Goal: Task Accomplishment & Management: Manage account settings

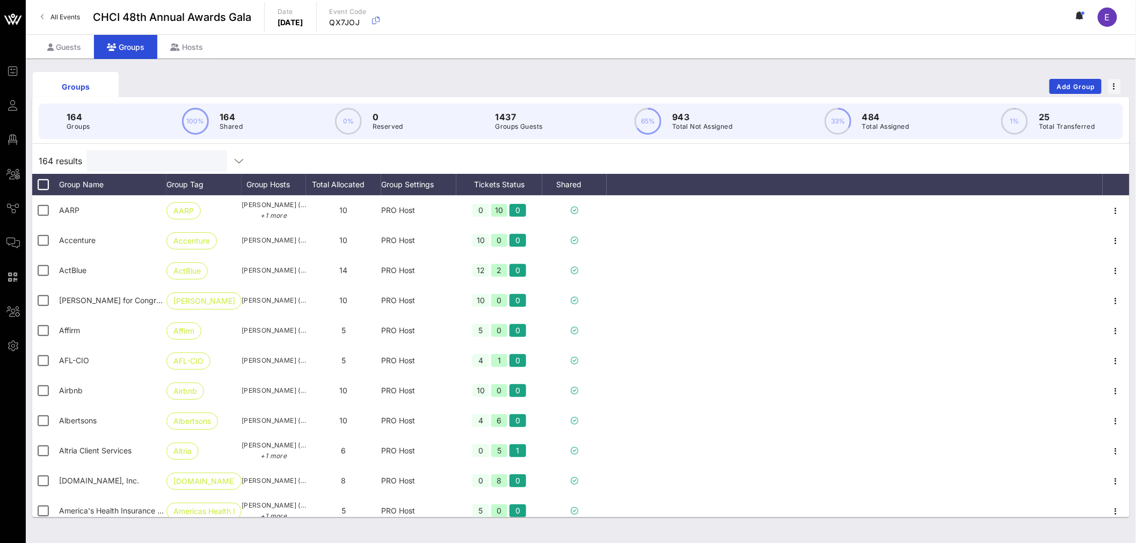
click at [124, 161] on input "text" at bounding box center [156, 161] width 126 height 14
click at [130, 162] on input "text" at bounding box center [156, 161] width 126 height 14
click at [129, 161] on input "text" at bounding box center [156, 161] width 126 height 14
click at [125, 163] on input "text" at bounding box center [156, 161] width 126 height 14
type input "a"
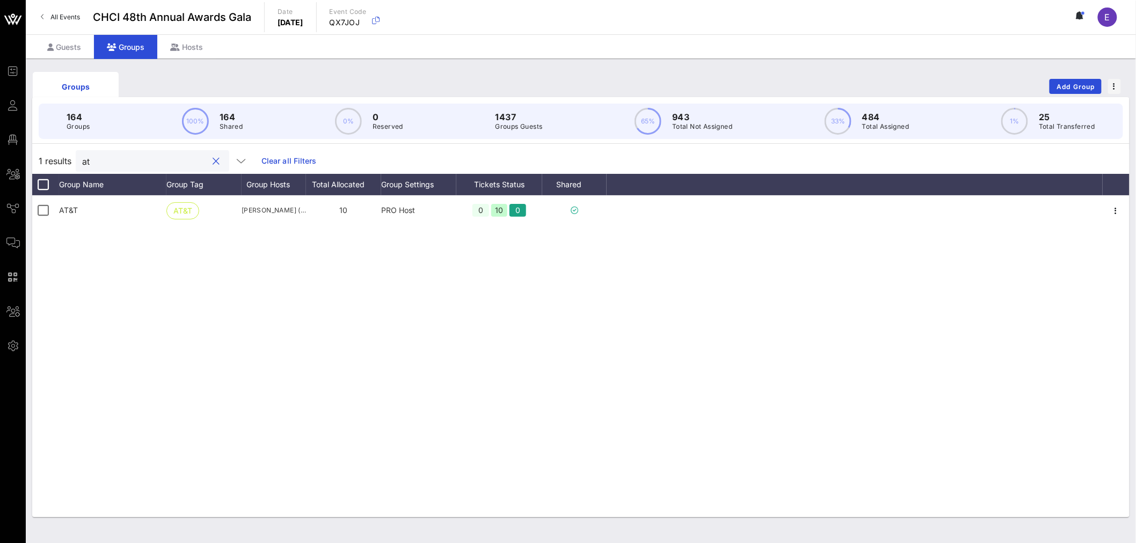
type input "a"
type input "b"
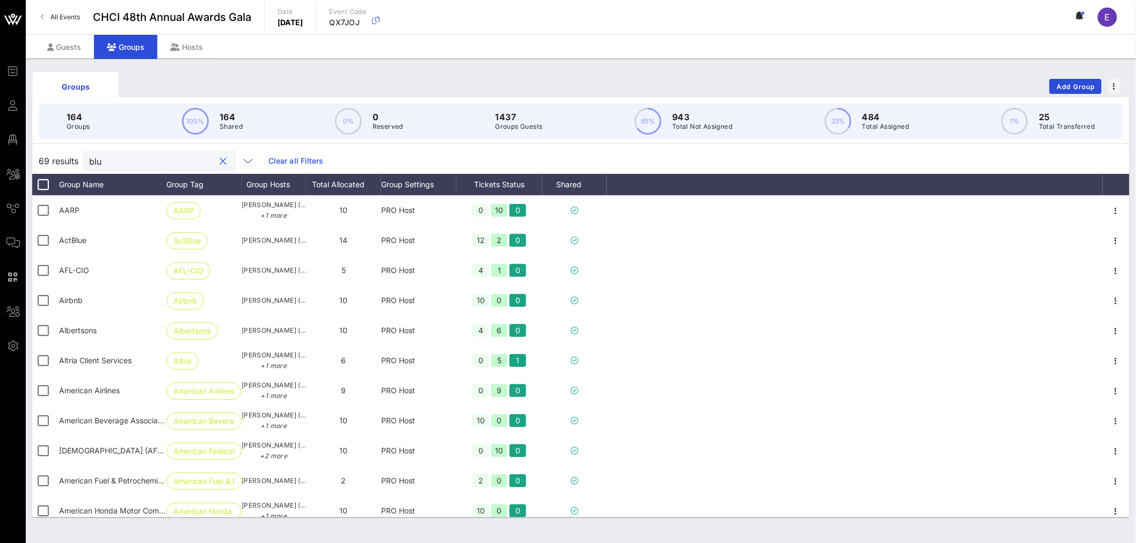
type input "blue"
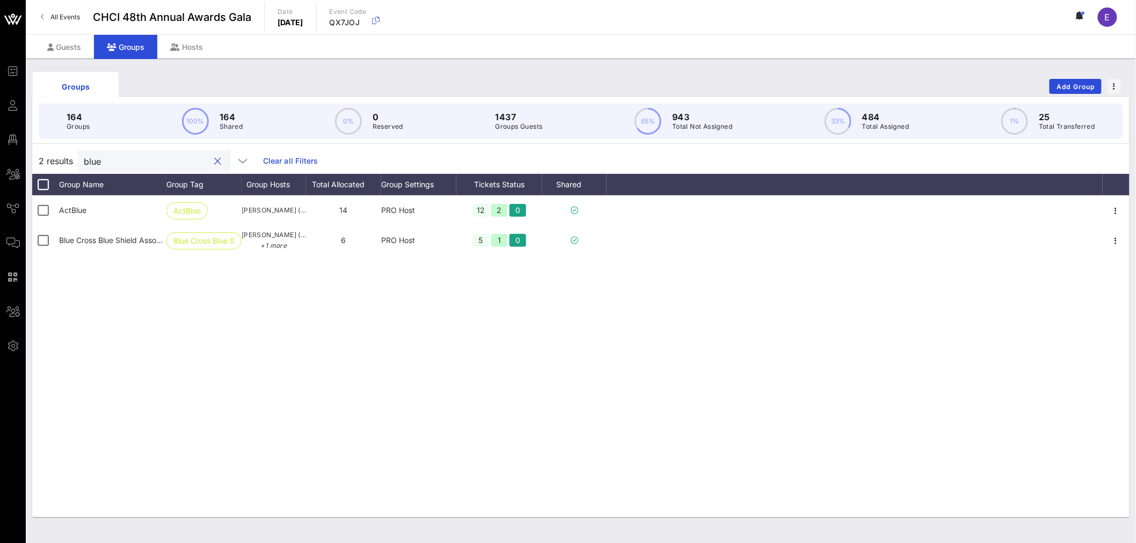
click at [132, 163] on input "blue" at bounding box center [147, 161] width 126 height 14
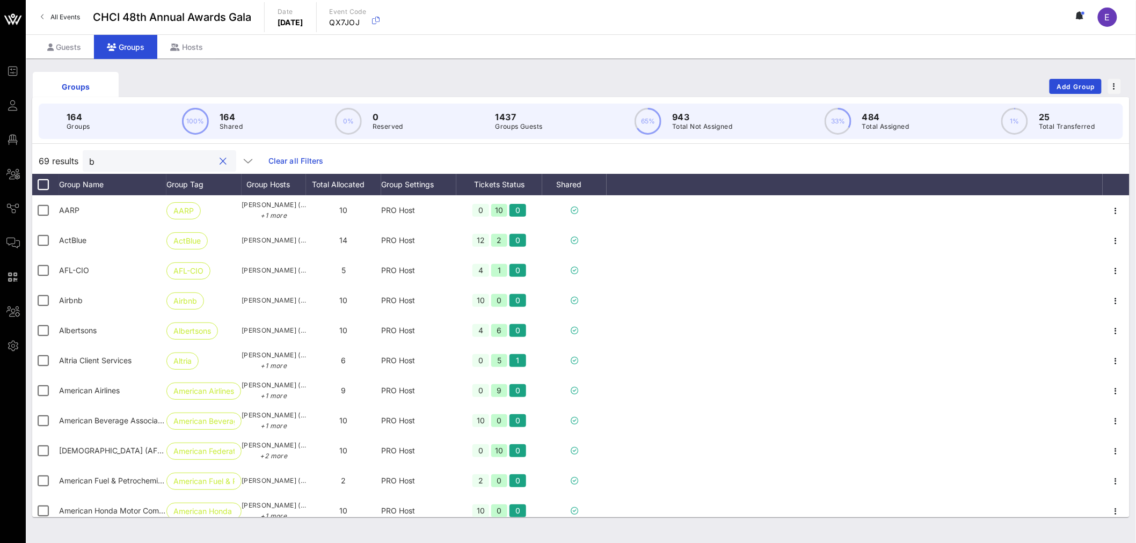
type input "bp"
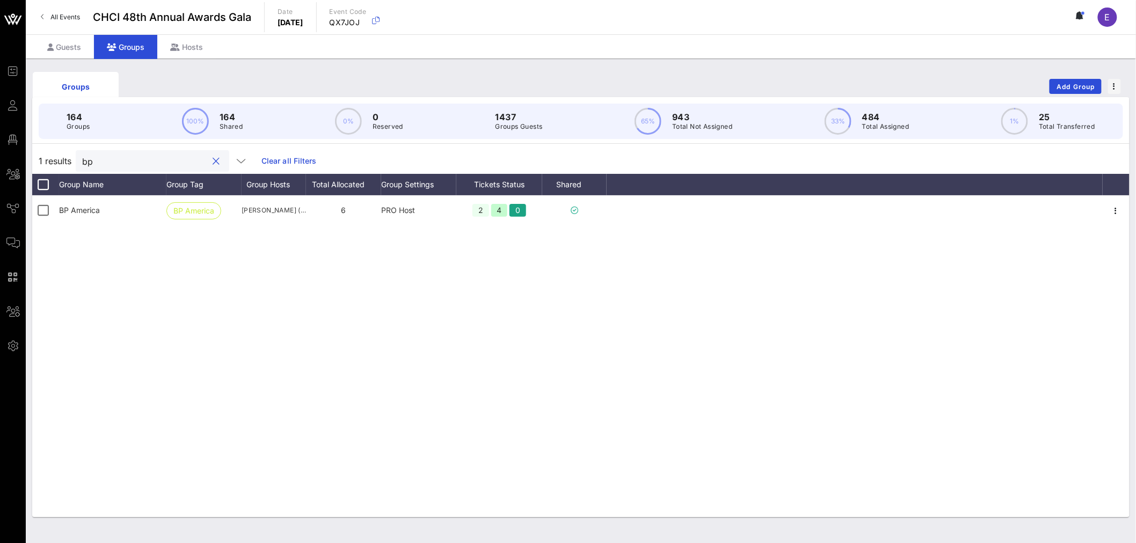
click at [126, 164] on input "bp" at bounding box center [145, 161] width 126 height 14
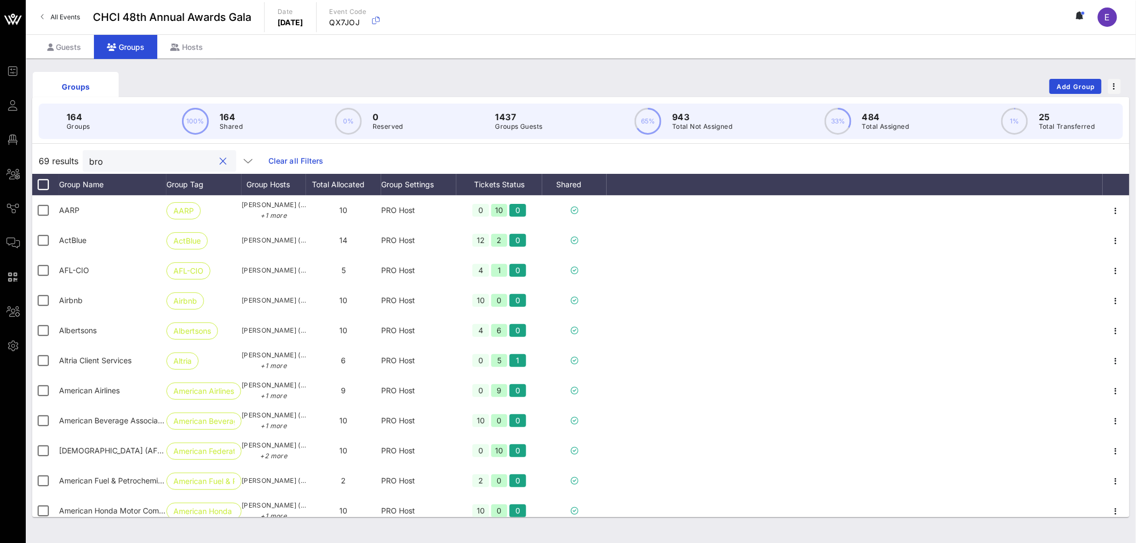
type input "brow"
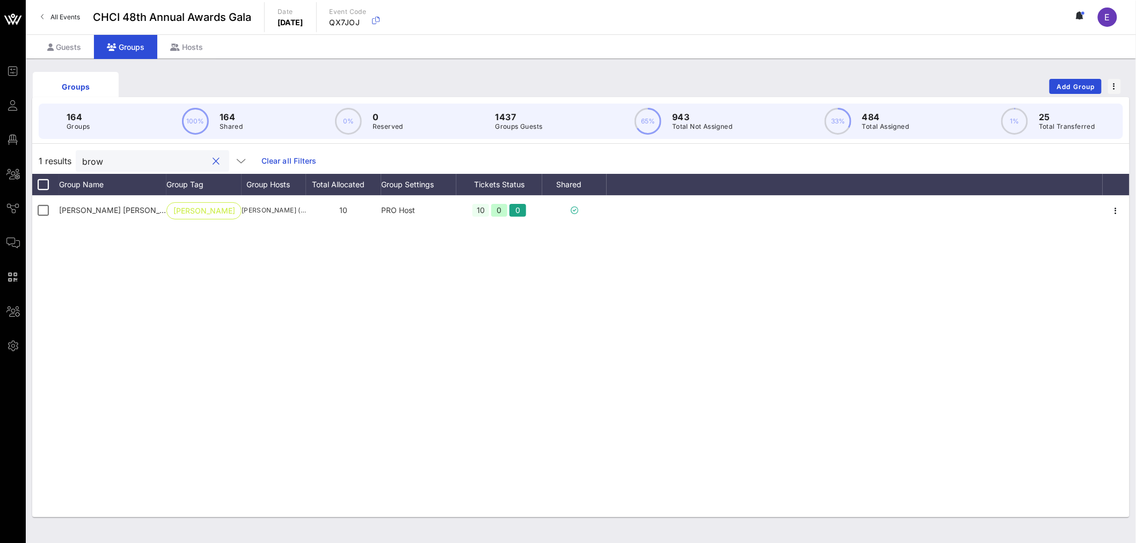
click at [104, 163] on input "brow" at bounding box center [145, 161] width 126 height 14
type input "b"
type input "c"
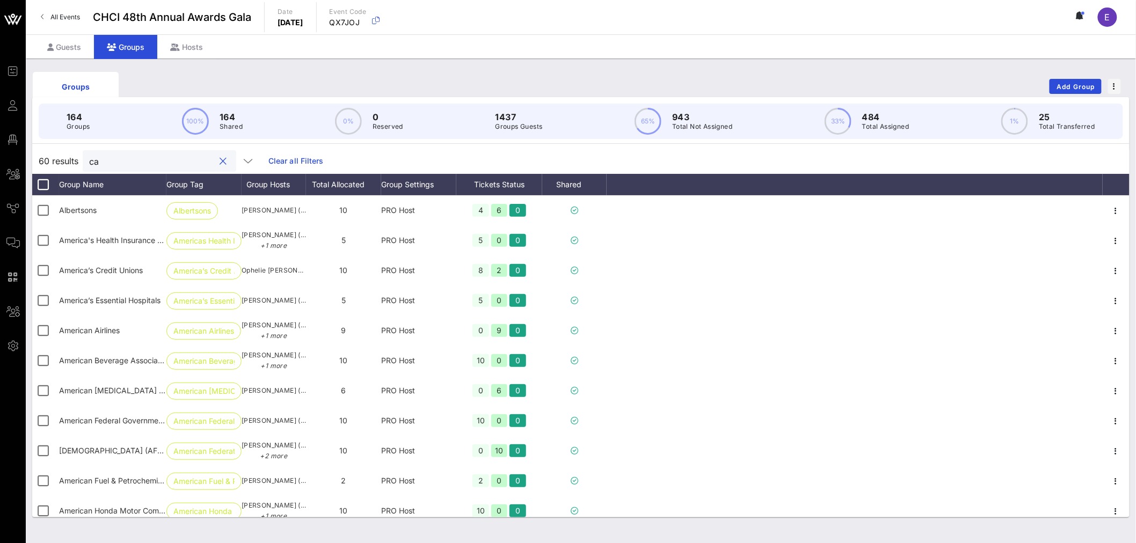
type input "cal"
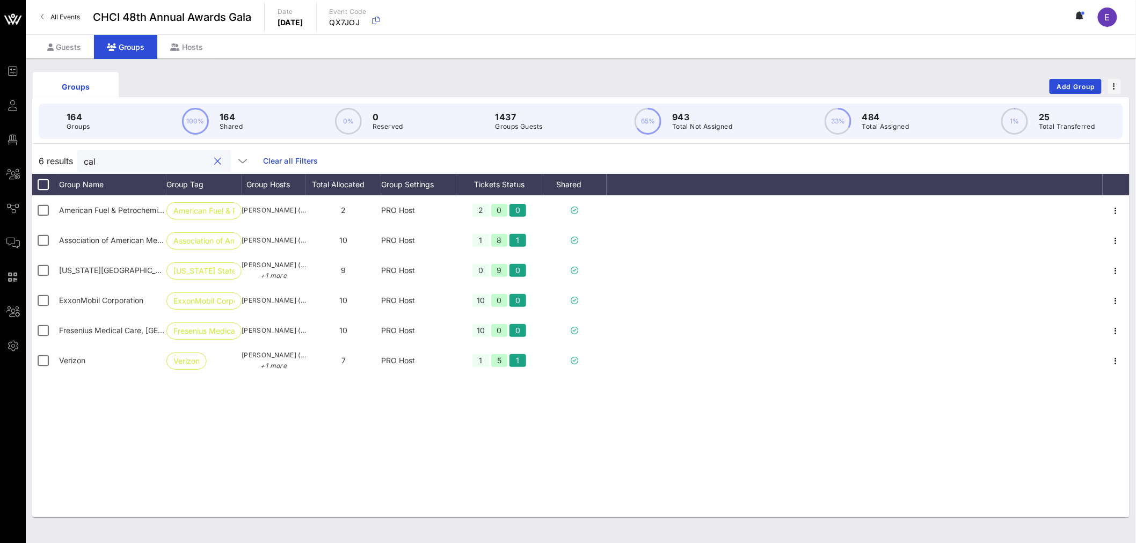
click at [108, 158] on input "cal" at bounding box center [147, 161] width 126 height 14
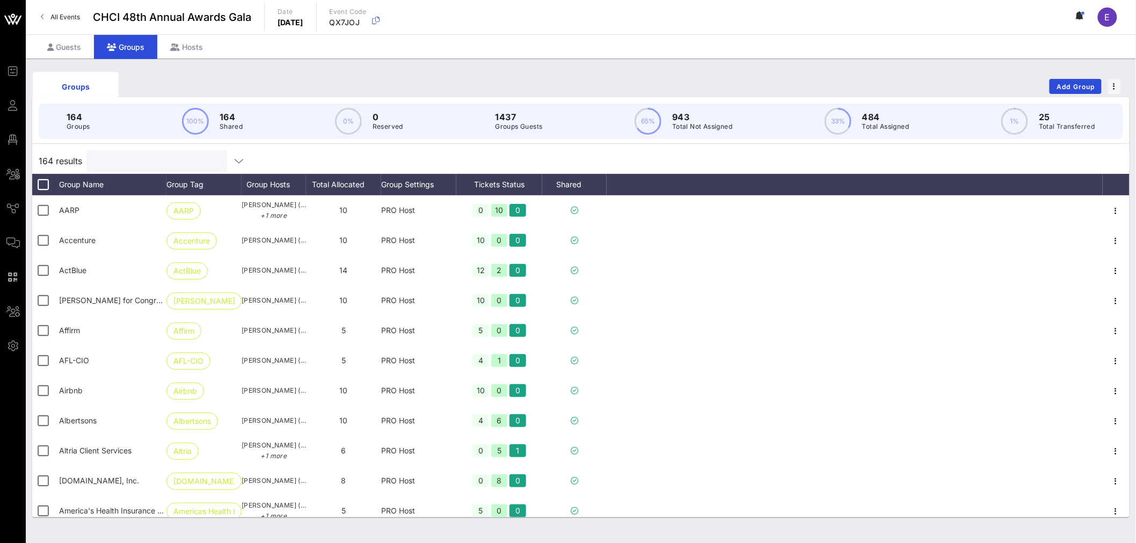
click at [143, 159] on input "text" at bounding box center [156, 161] width 126 height 14
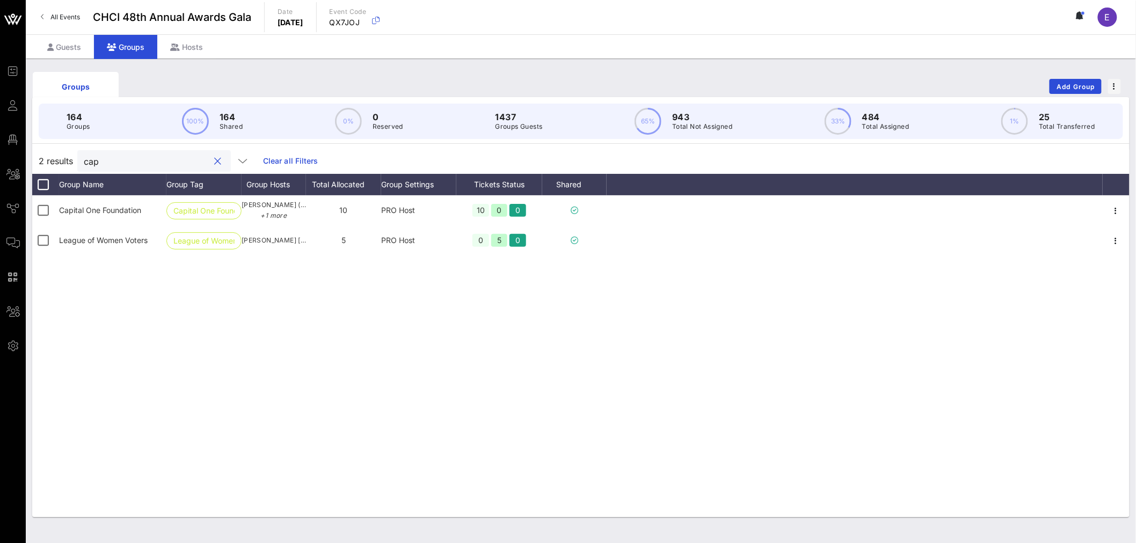
type input "capi"
click at [126, 152] on div "capi" at bounding box center [145, 160] width 126 height 21
click at [108, 165] on input "capi" at bounding box center [145, 161] width 126 height 14
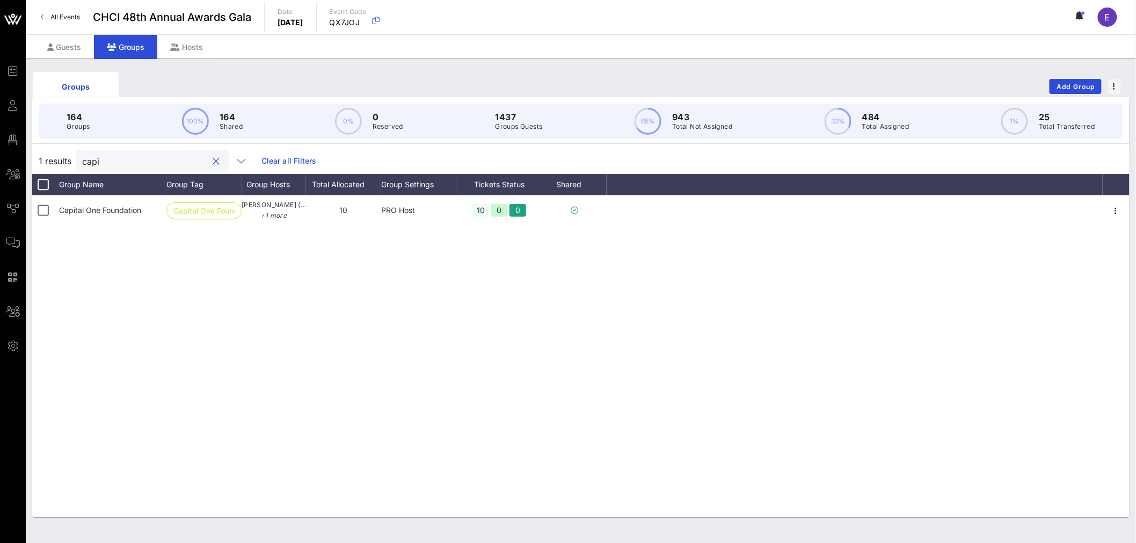
click at [108, 165] on input "capi" at bounding box center [145, 161] width 126 height 14
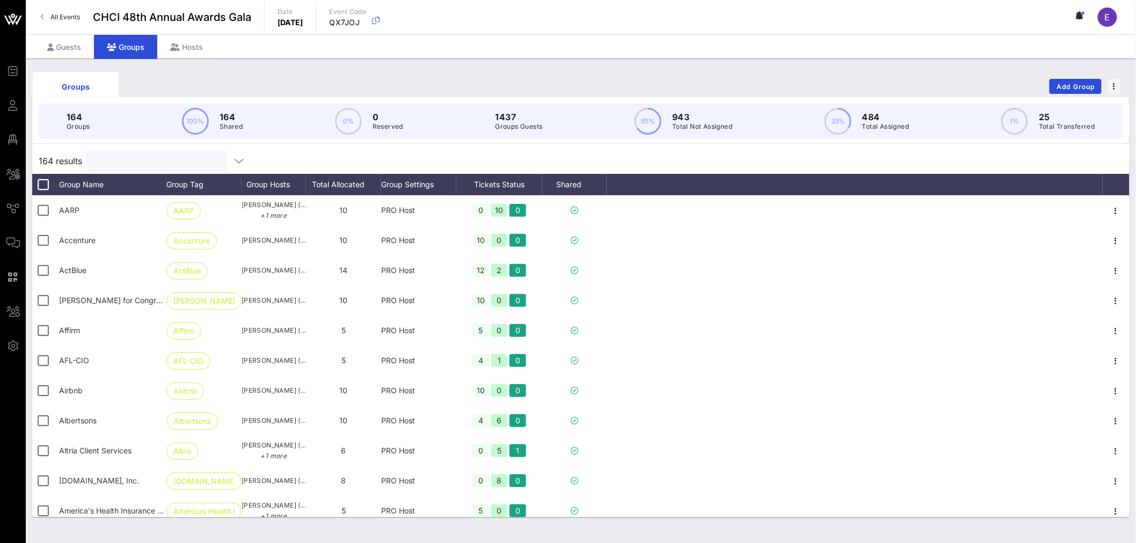
click at [108, 163] on input "text" at bounding box center [156, 161] width 126 height 14
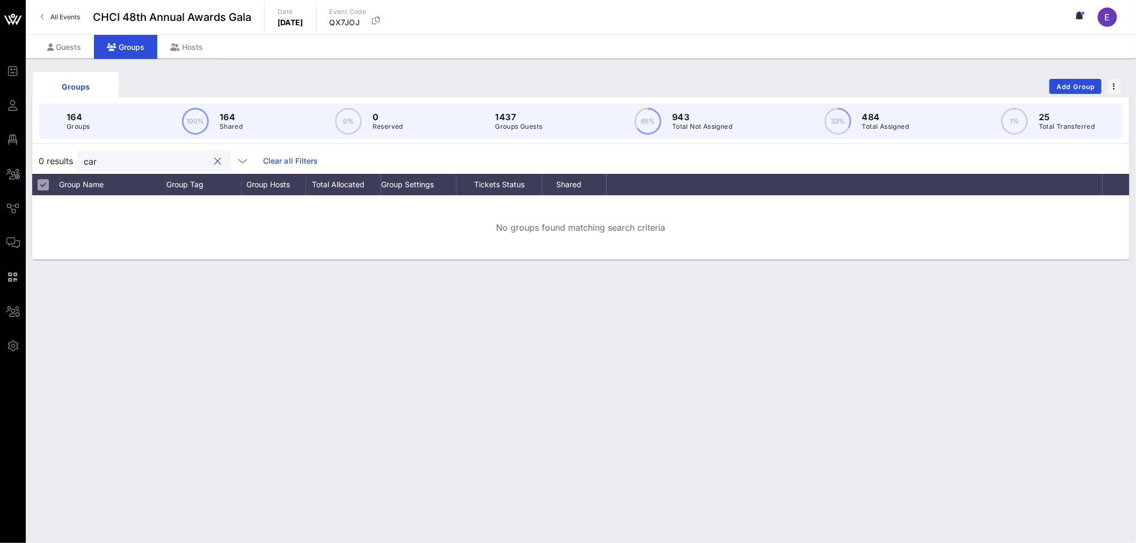
type input "carg"
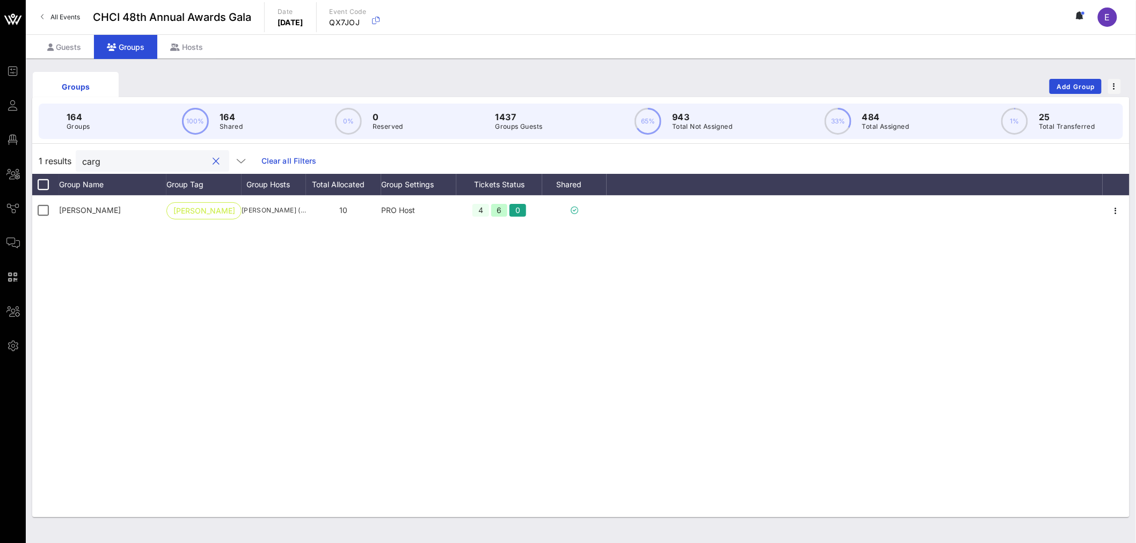
click at [108, 163] on input "carg" at bounding box center [145, 161] width 126 height 14
type input "c"
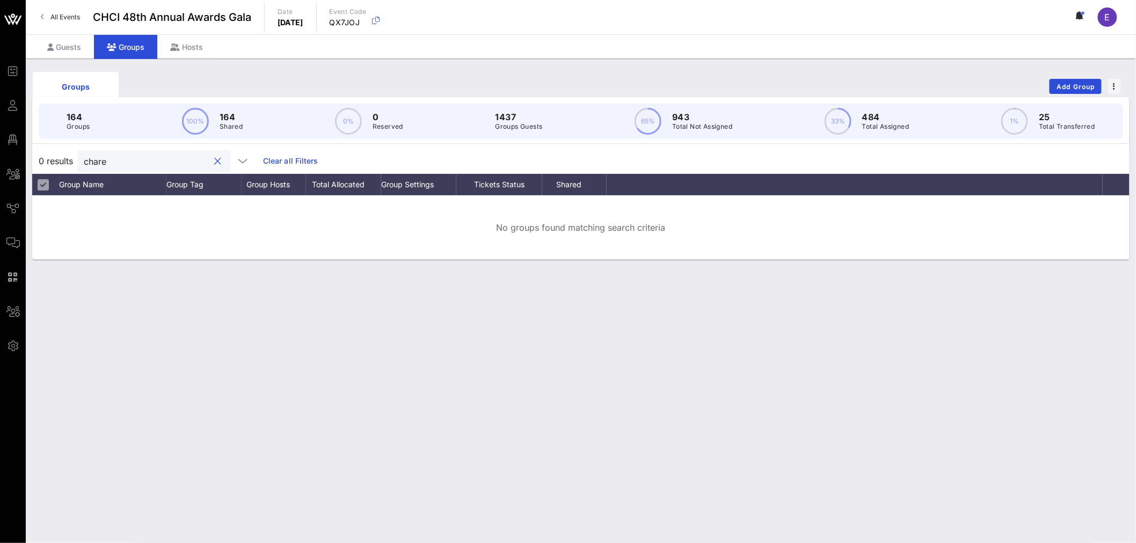
type input "char"
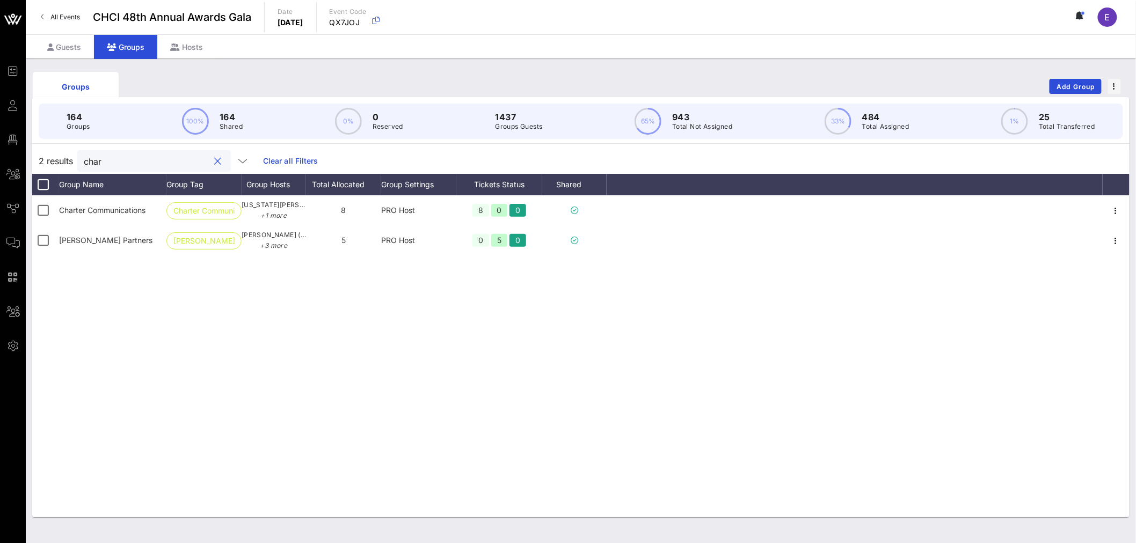
click at [108, 163] on input "char" at bounding box center [147, 161] width 126 height 14
type input "c"
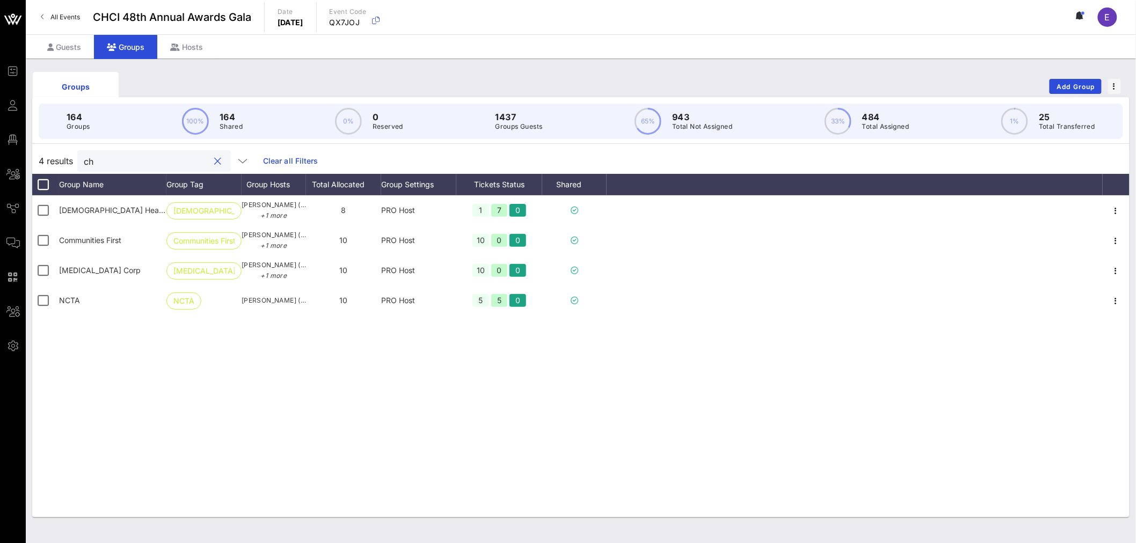
type input "c"
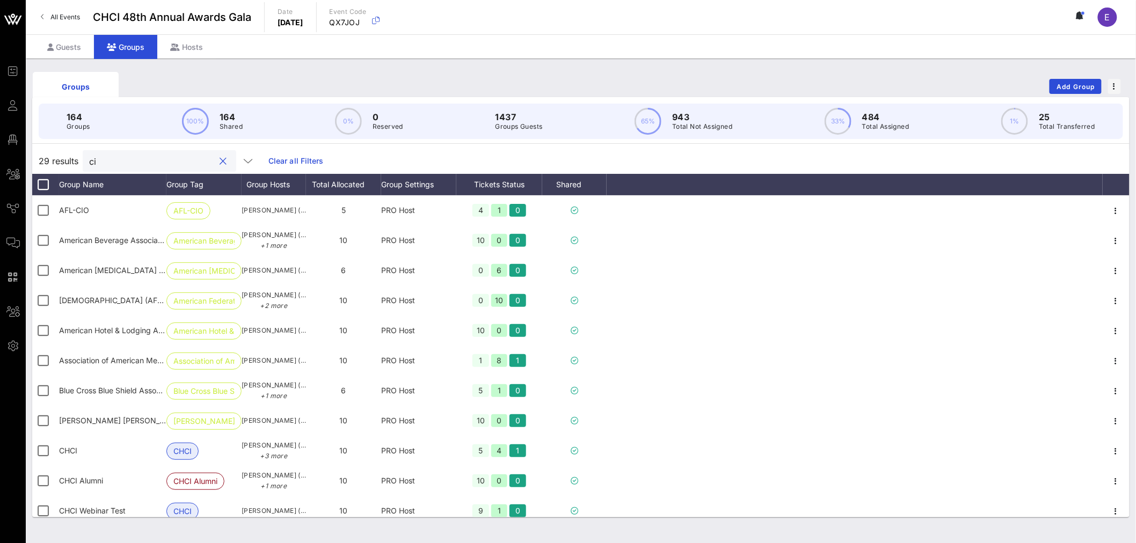
type input "c"
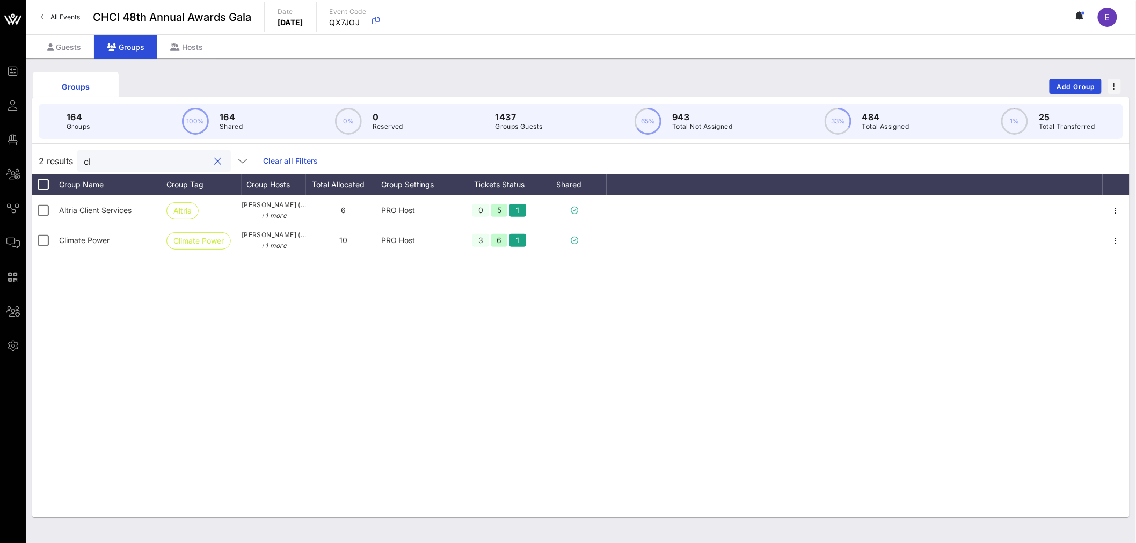
type input "c"
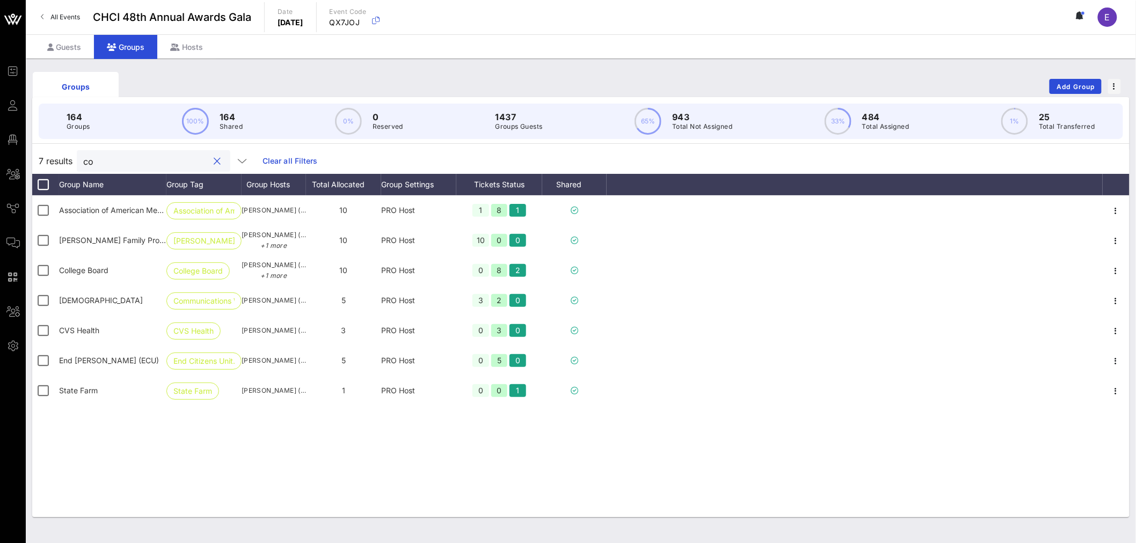
type input "c"
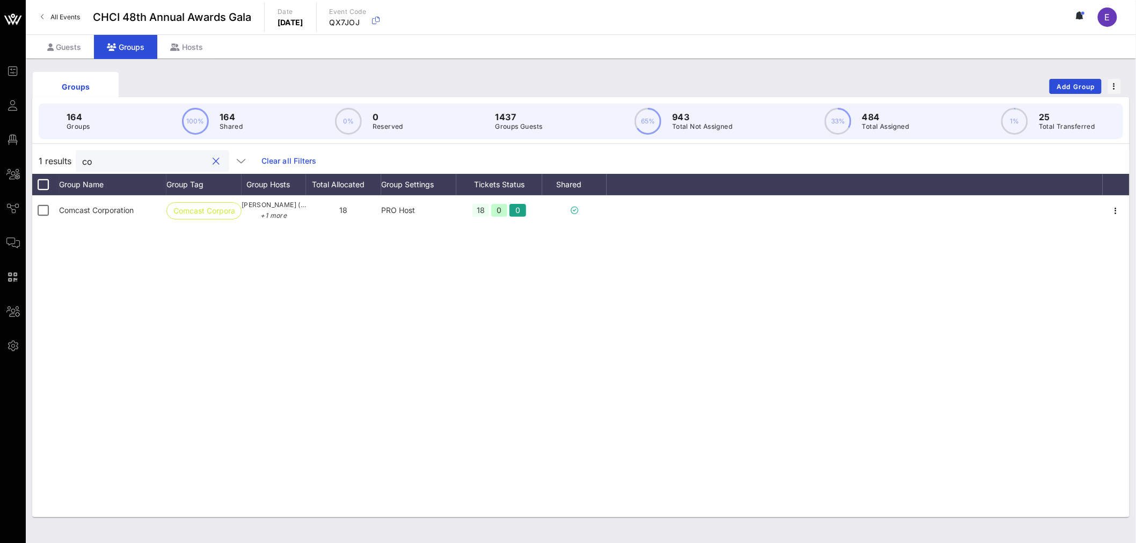
type input "c"
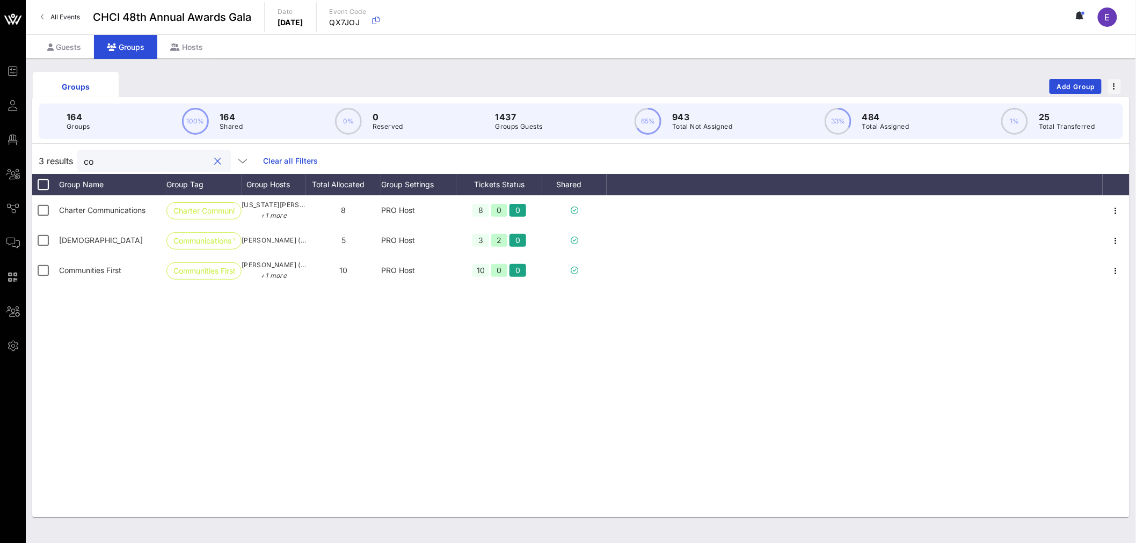
type input "c"
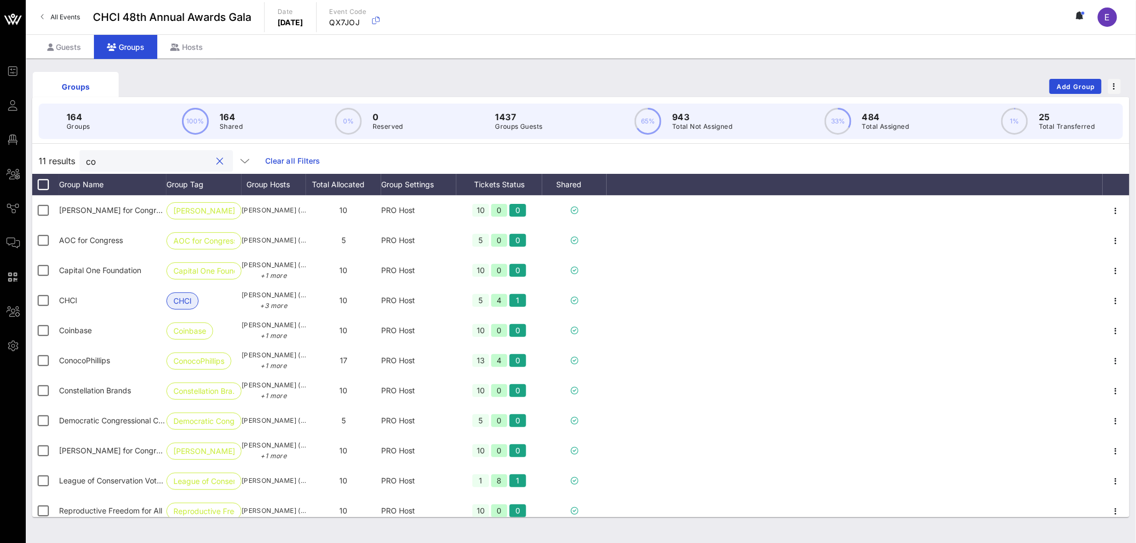
type input "c"
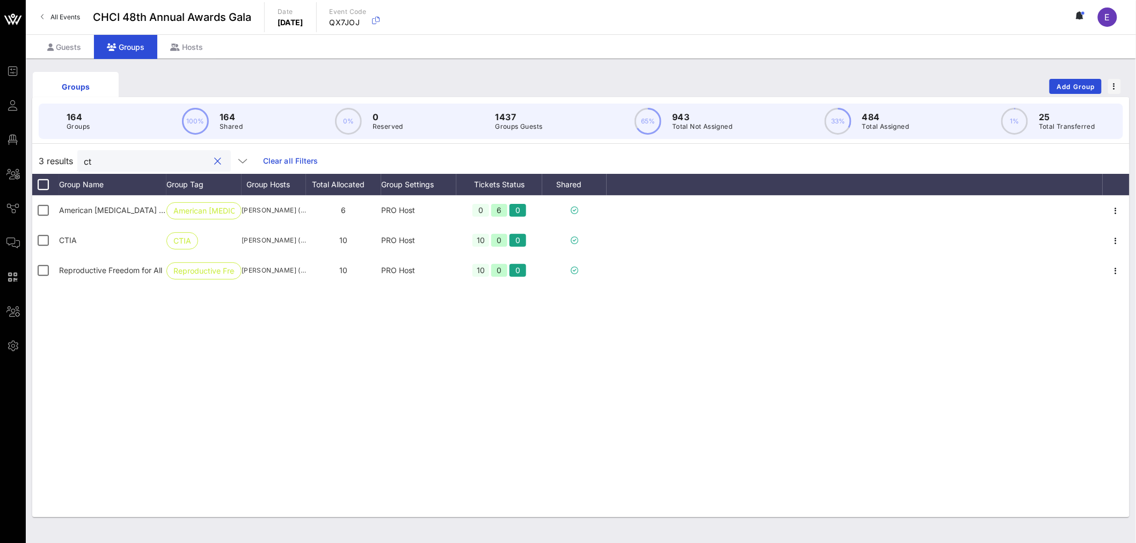
type input "c"
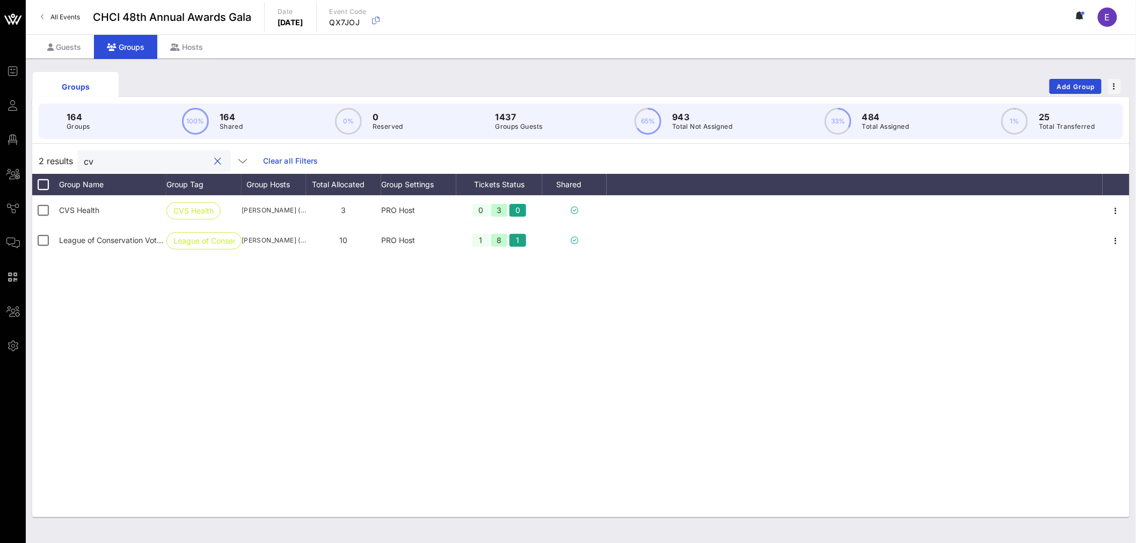
type input "c"
type input "d"
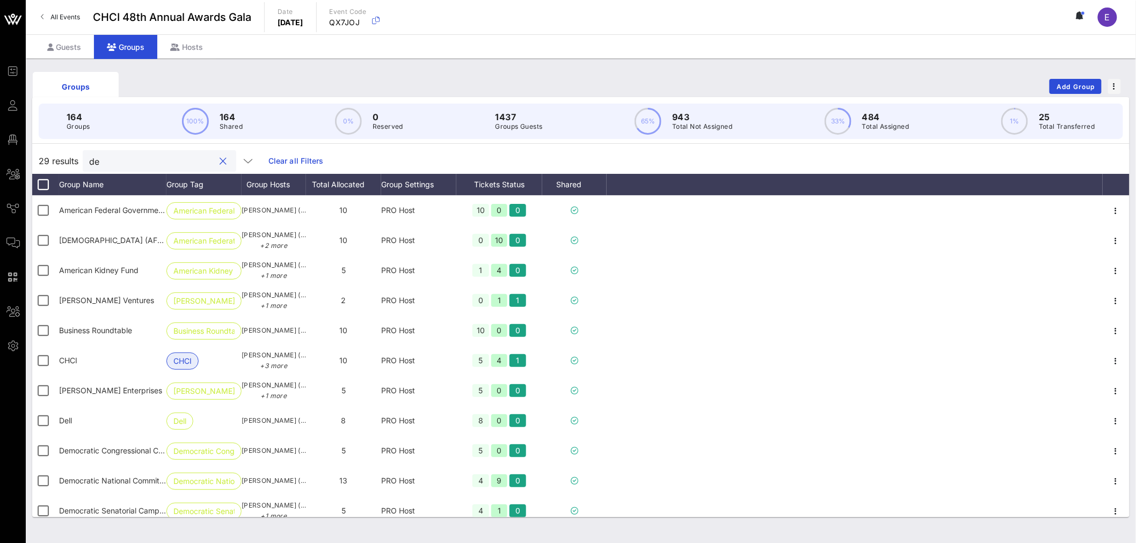
type input "d"
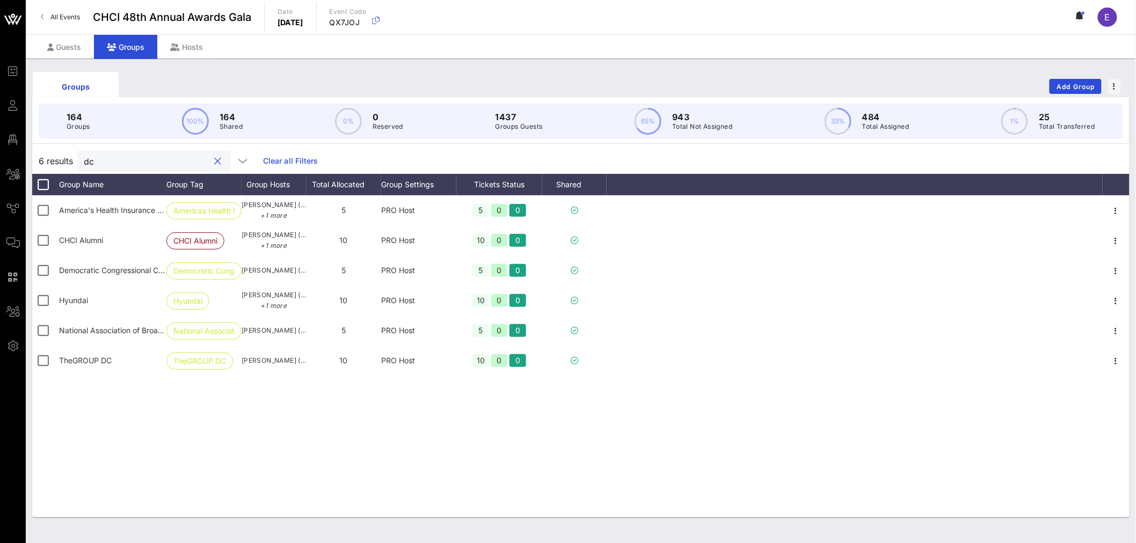
type input "d"
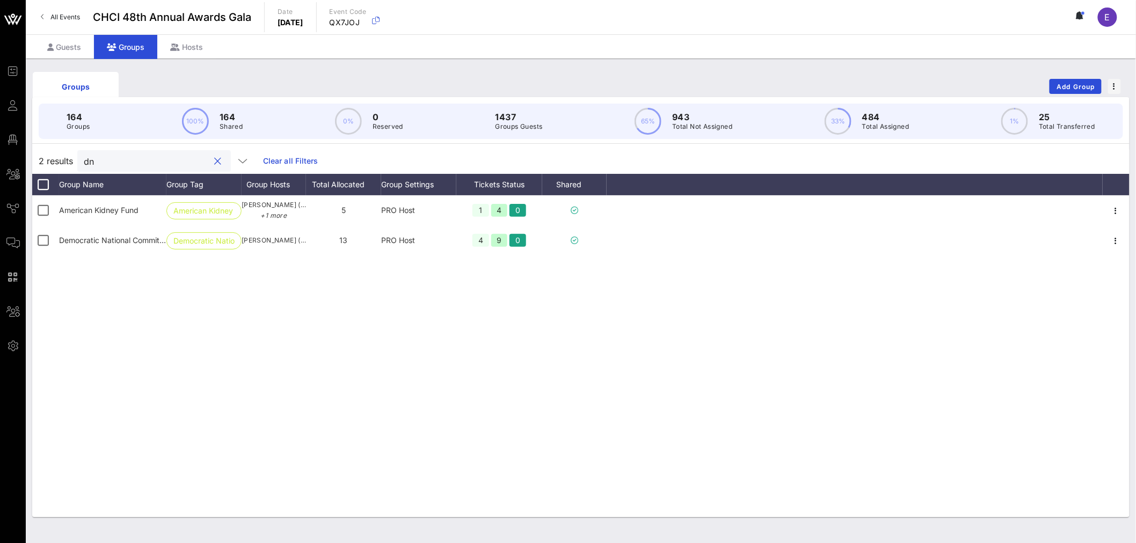
type input "d"
click at [106, 165] on input "dscc" at bounding box center [145, 161] width 126 height 14
type input "d"
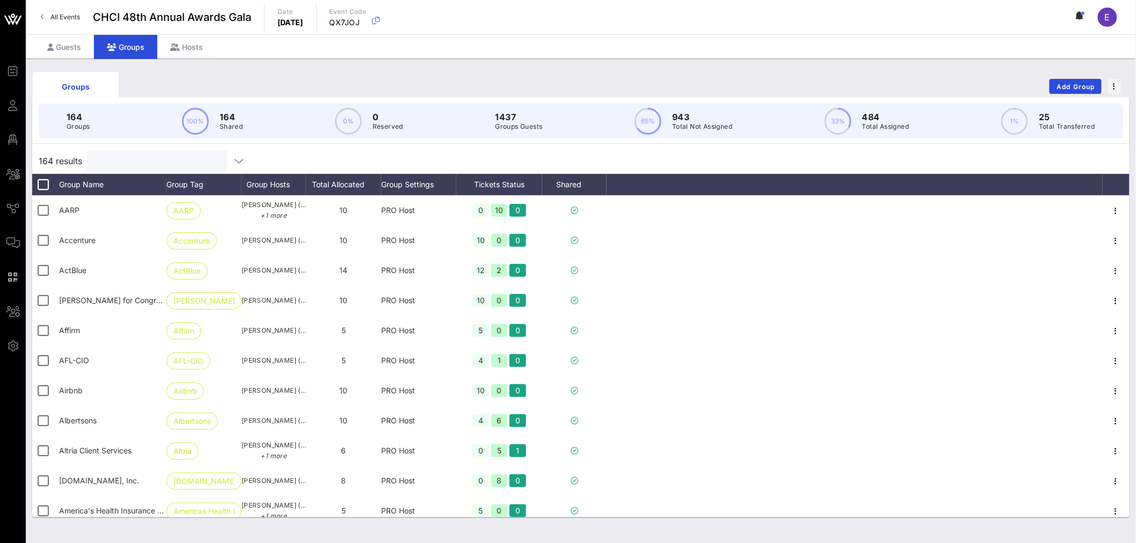
click at [106, 159] on input "text" at bounding box center [156, 161] width 126 height 14
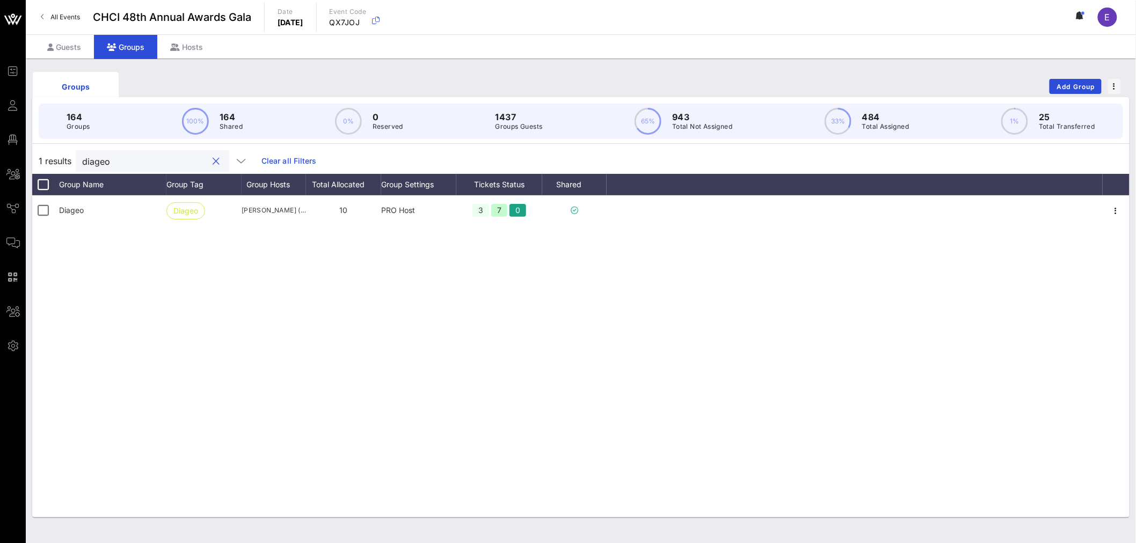
click at [106, 159] on input "diageo" at bounding box center [145, 161] width 126 height 14
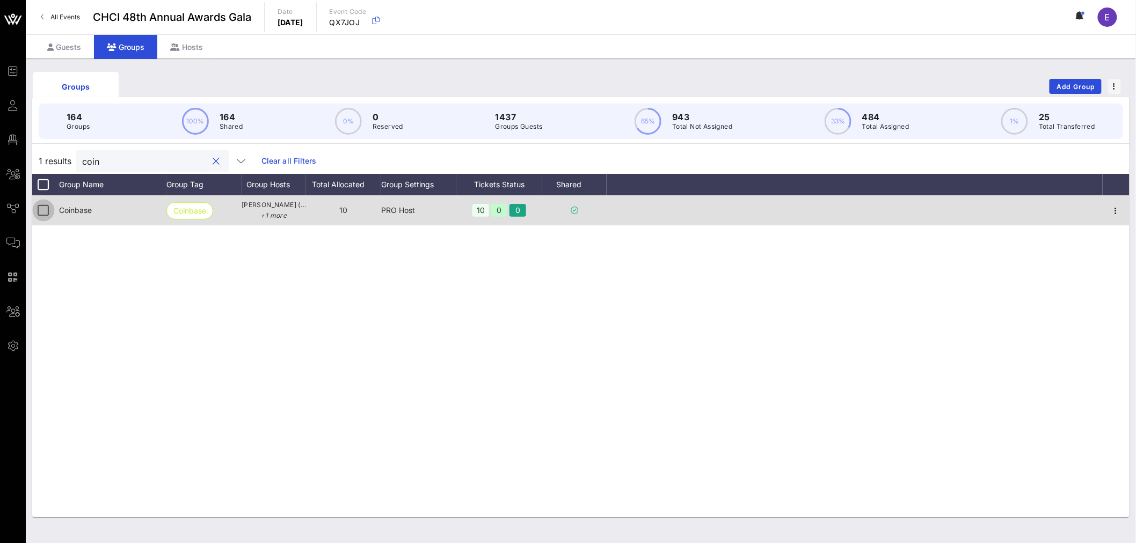
type input "coin"
click at [46, 208] on div at bounding box center [43, 210] width 18 height 18
click at [41, 211] on div at bounding box center [43, 210] width 18 height 18
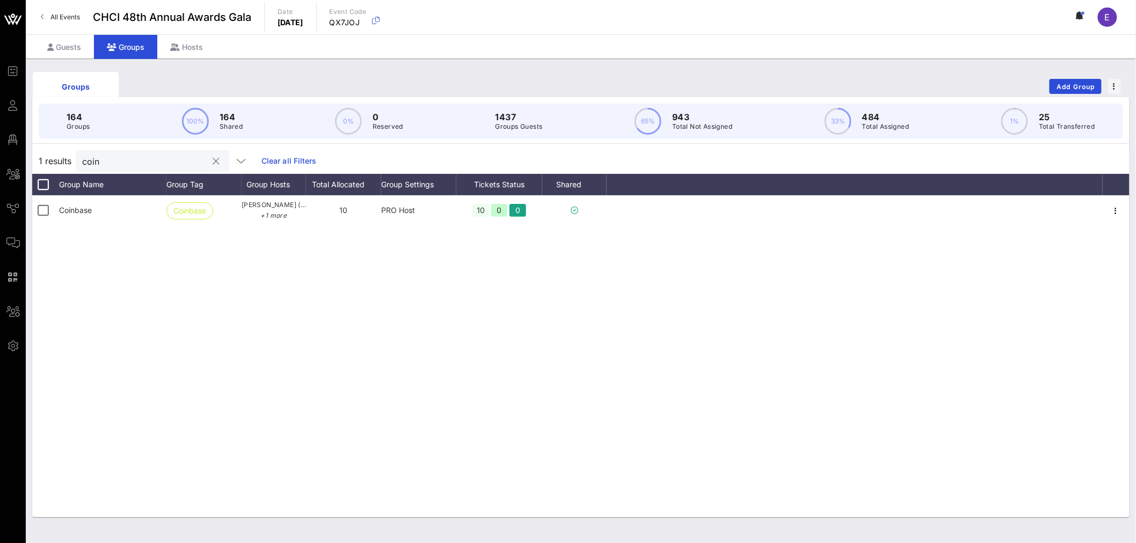
click at [99, 163] on input "coin" at bounding box center [145, 161] width 126 height 14
click at [184, 266] on div "Diageo Diageo [PERSON_NAME] ([PERSON_NAME][EMAIL_ADDRESS][PERSON_NAME][DOMAIN_N…" at bounding box center [580, 356] width 1097 height 322
click at [121, 162] on input "diageo" at bounding box center [145, 161] width 126 height 14
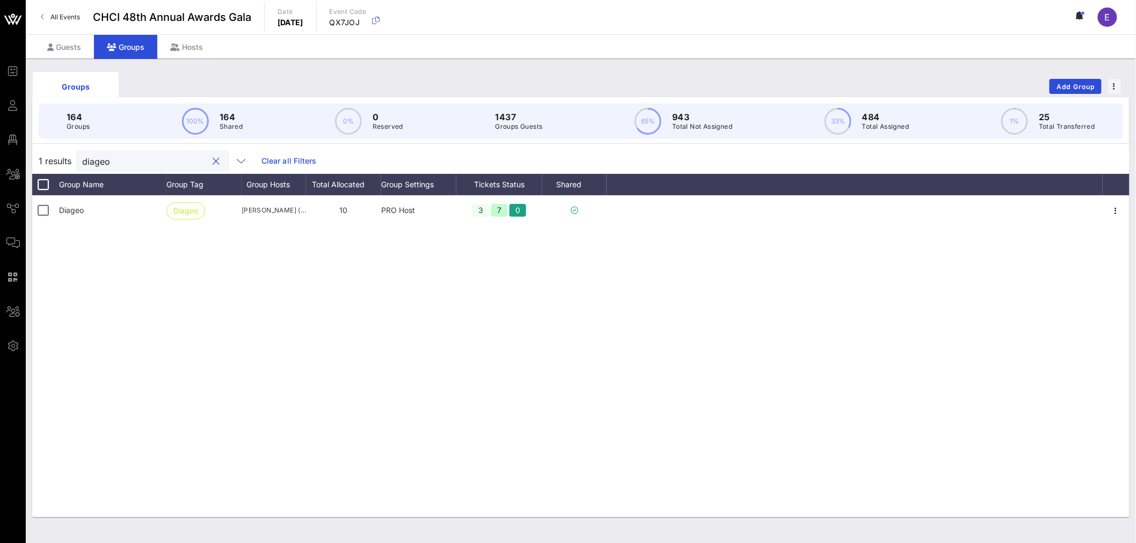
click at [121, 162] on input "diageo" at bounding box center [145, 161] width 126 height 14
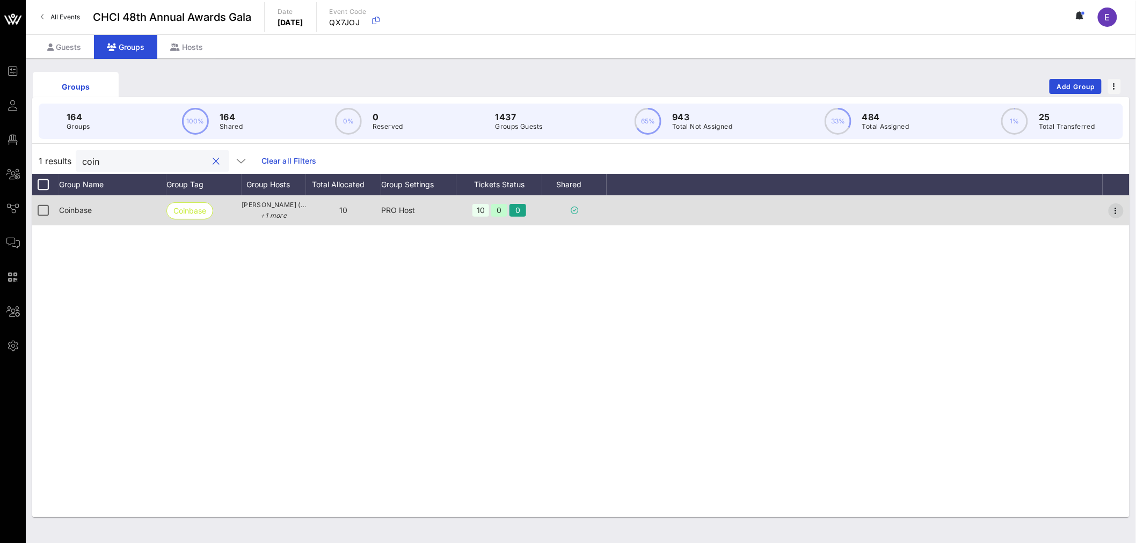
type input "coin"
click at [1114, 211] on icon "button" at bounding box center [1116, 211] width 13 height 13
click at [49, 211] on div at bounding box center [43, 210] width 18 height 18
click at [1115, 211] on icon "button" at bounding box center [1116, 211] width 13 height 13
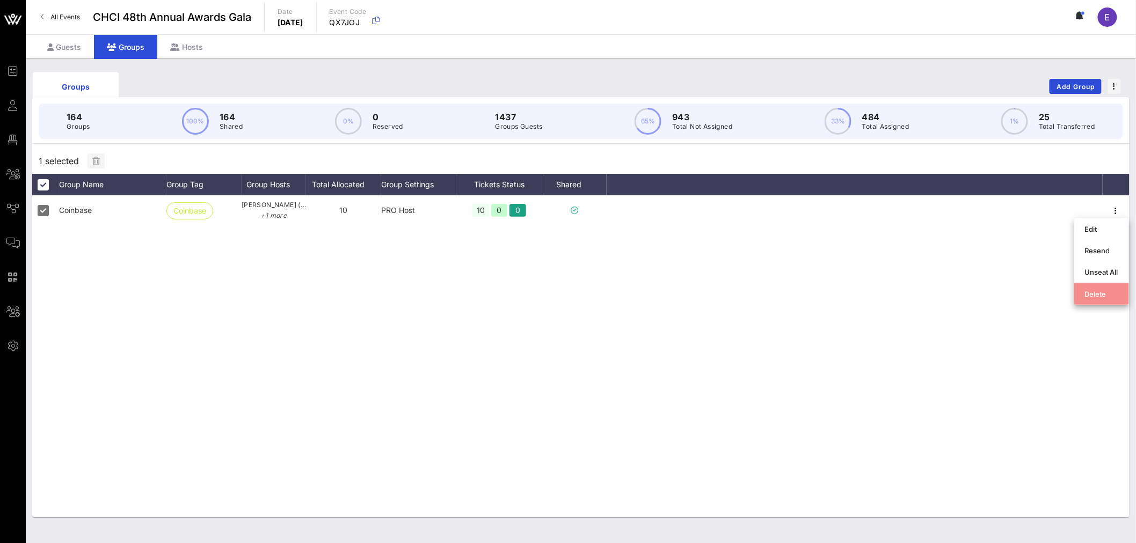
click at [1094, 288] on div "Delete" at bounding box center [1101, 294] width 33 height 17
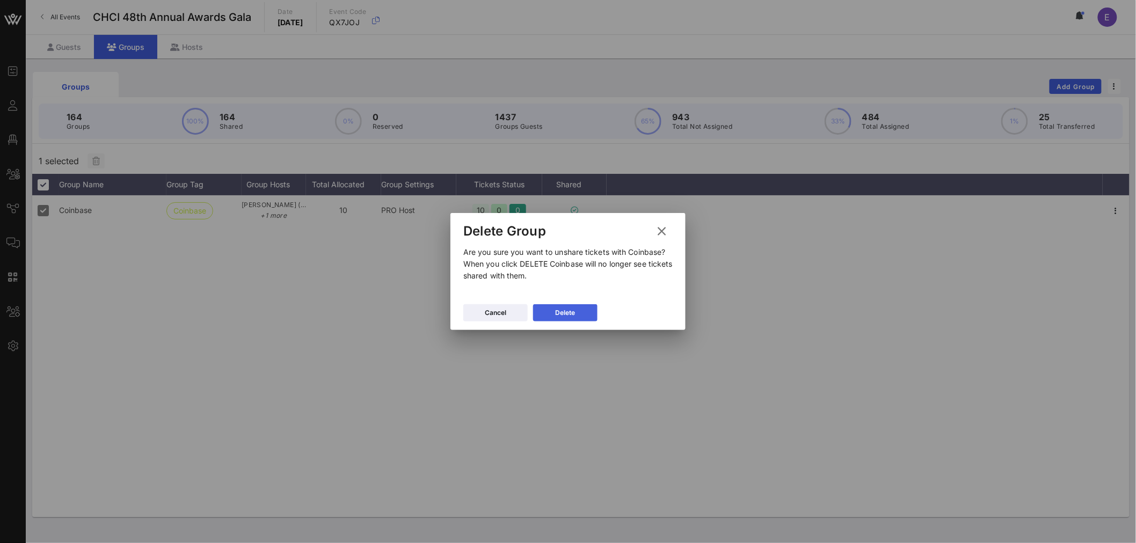
click at [577, 310] on button "Delete" at bounding box center [565, 312] width 64 height 17
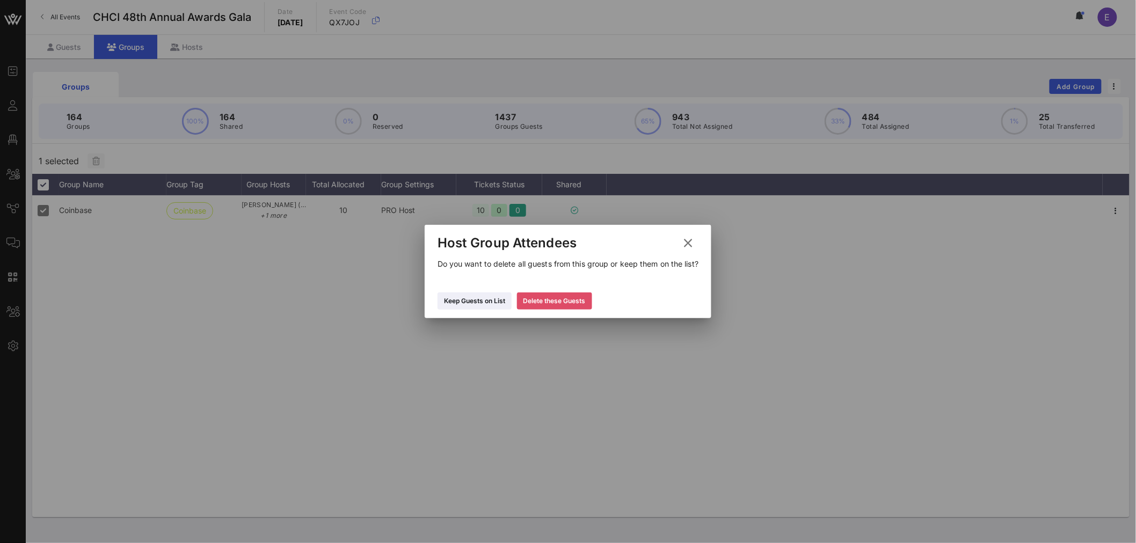
click at [564, 307] on button "Delete these Guests" at bounding box center [554, 301] width 75 height 17
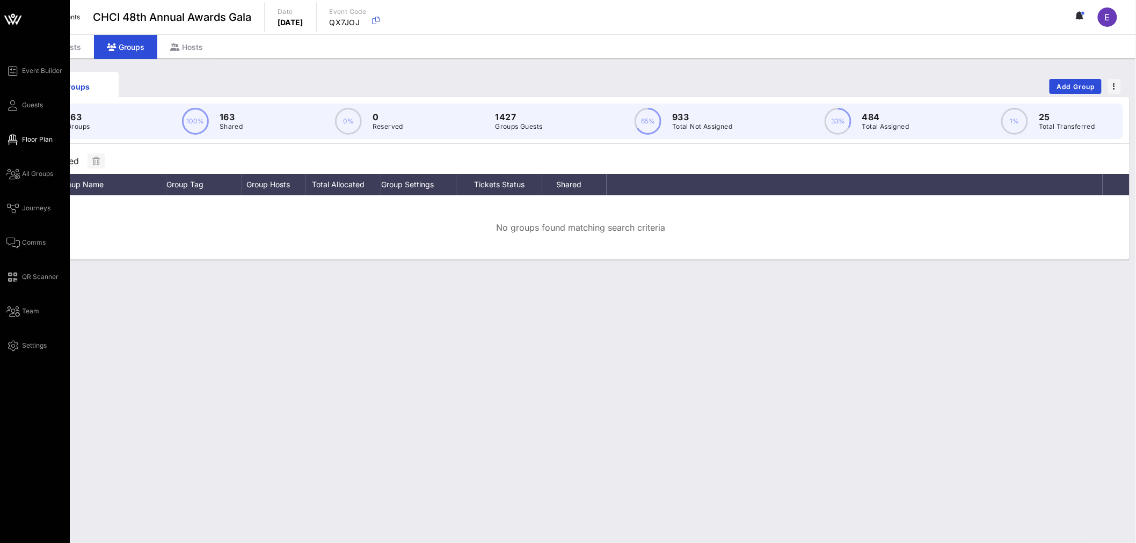
click at [41, 143] on span "Floor Plan" at bounding box center [37, 140] width 31 height 10
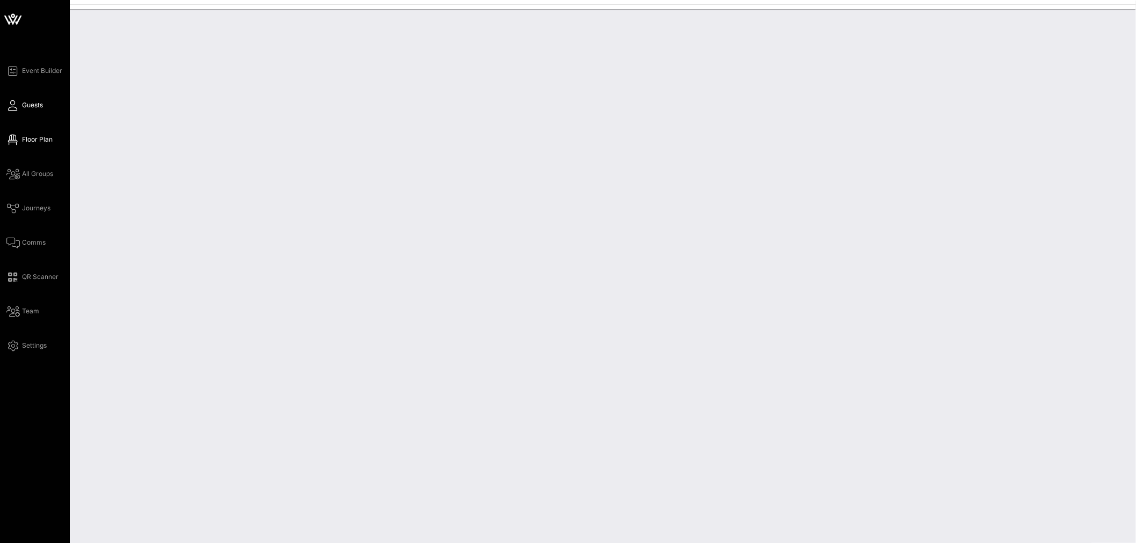
click at [32, 106] on span "Guests" at bounding box center [32, 105] width 21 height 10
click at [35, 107] on span "Guests" at bounding box center [32, 105] width 21 height 10
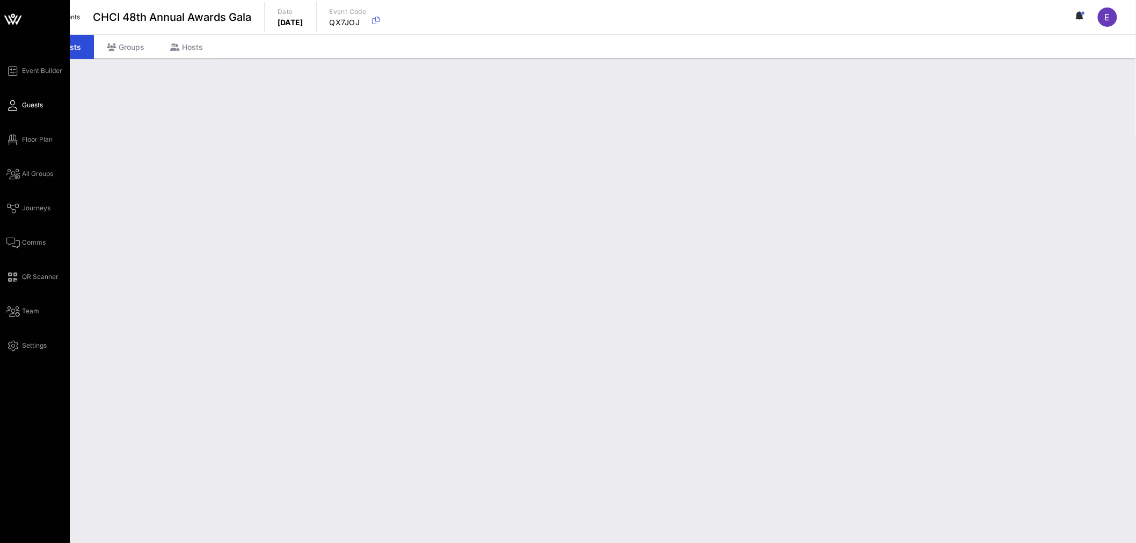
click at [37, 106] on span "Guests" at bounding box center [32, 105] width 21 height 10
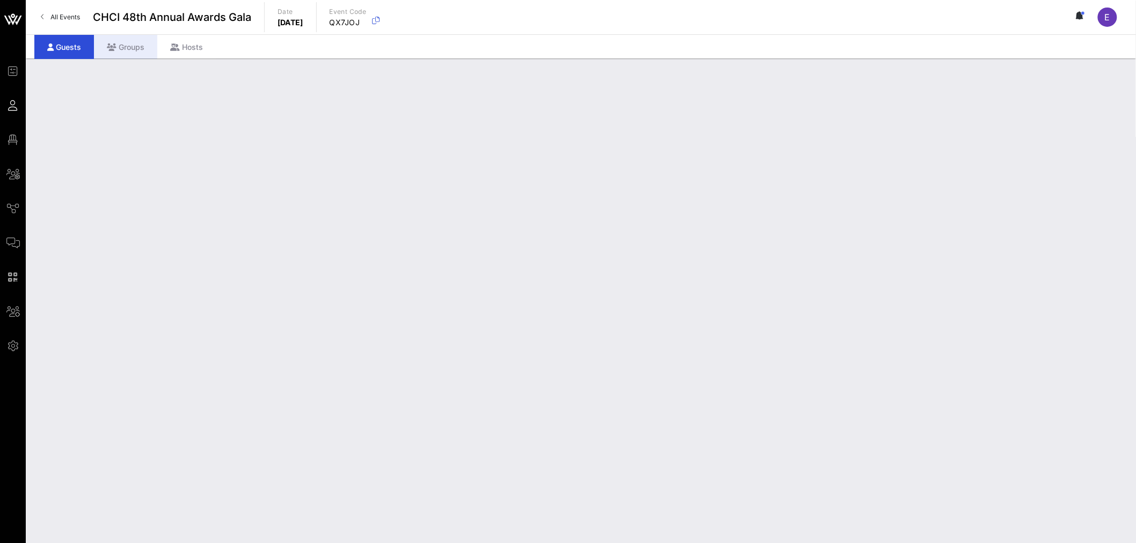
click at [140, 43] on div "Groups" at bounding box center [125, 47] width 63 height 24
click at [139, 50] on div "Groups" at bounding box center [125, 47] width 63 height 24
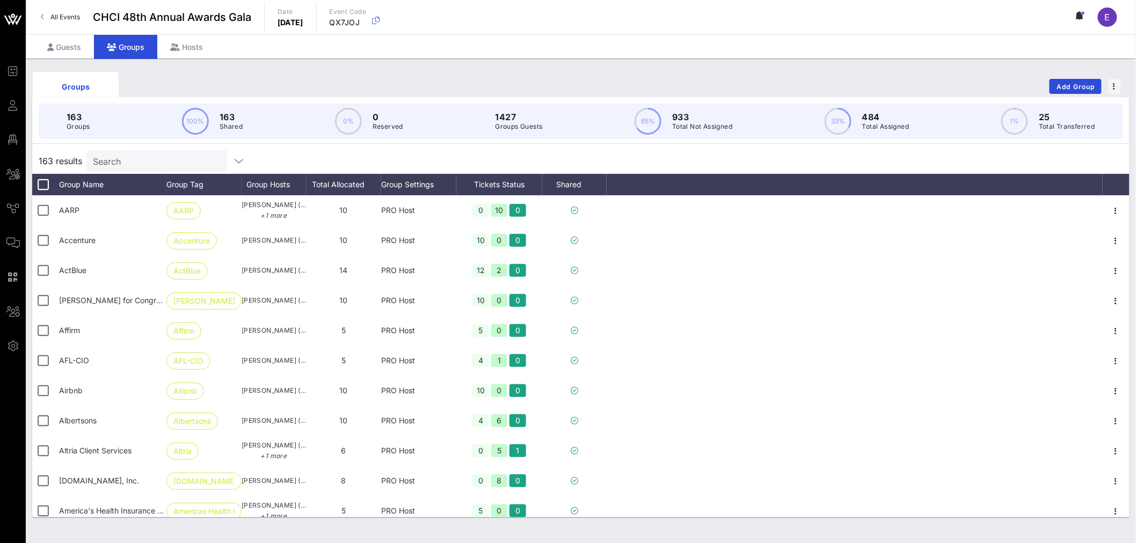
click at [115, 165] on input "Search" at bounding box center [156, 161] width 126 height 14
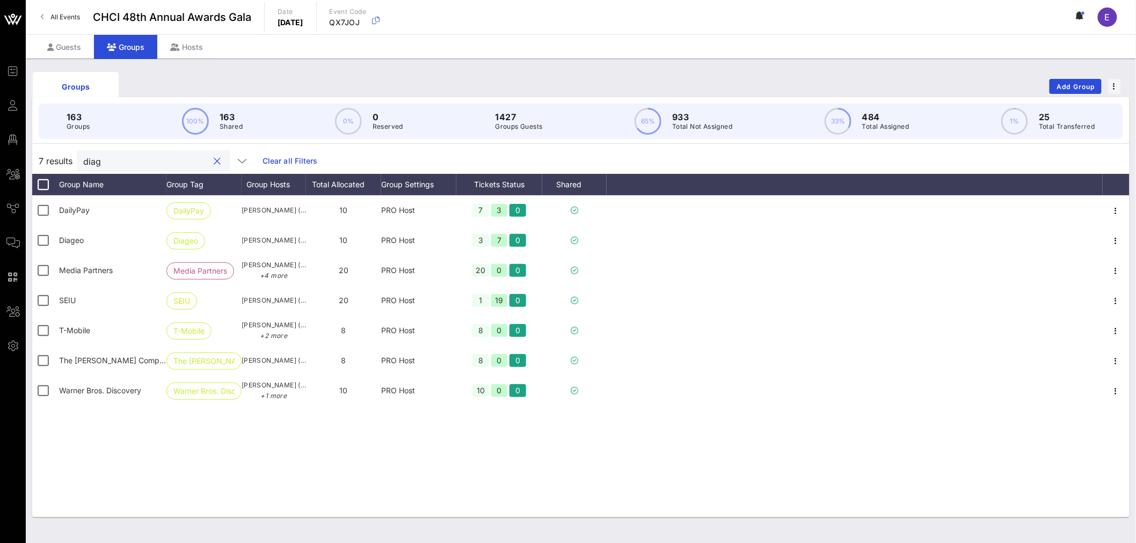
type input "diage"
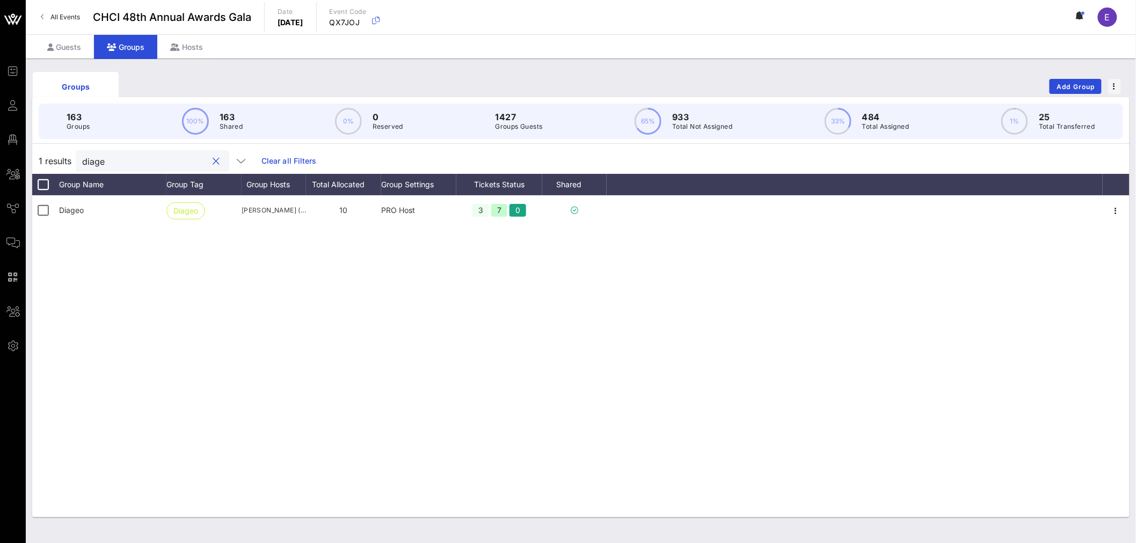
click at [213, 163] on button "clear icon" at bounding box center [216, 161] width 7 height 11
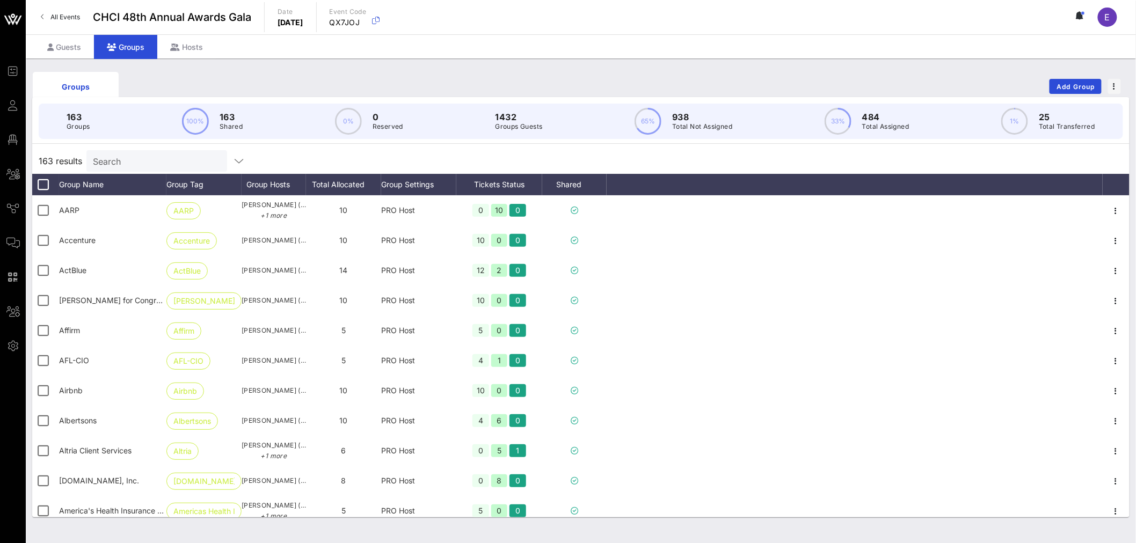
click at [137, 162] on input "Search" at bounding box center [156, 161] width 126 height 14
click at [137, 162] on input "text" at bounding box center [156, 161] width 126 height 14
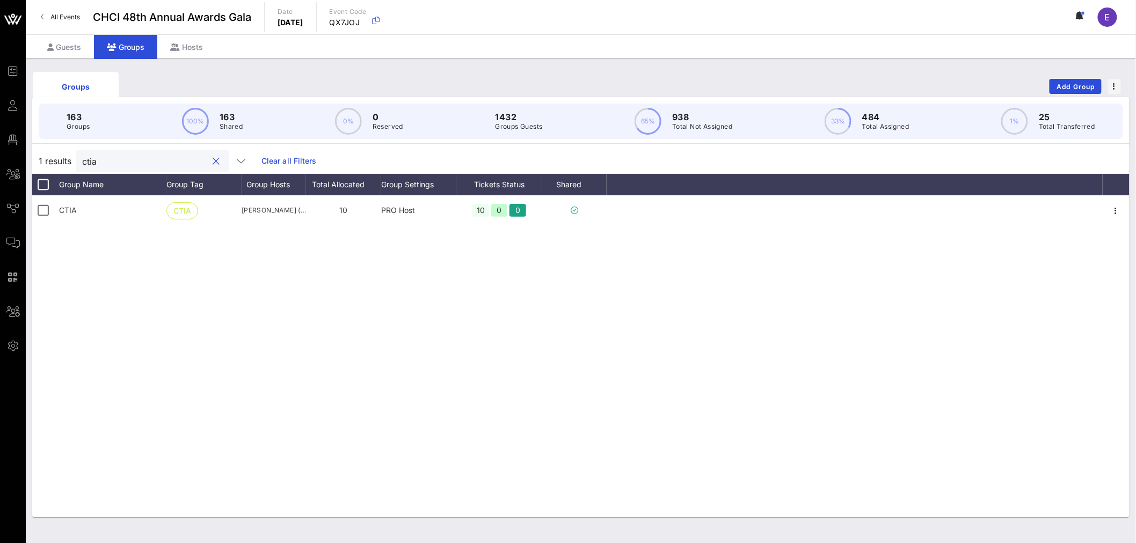
click at [98, 162] on input "ctia" at bounding box center [145, 161] width 126 height 14
click at [113, 159] on input "earnin" at bounding box center [145, 161] width 126 height 14
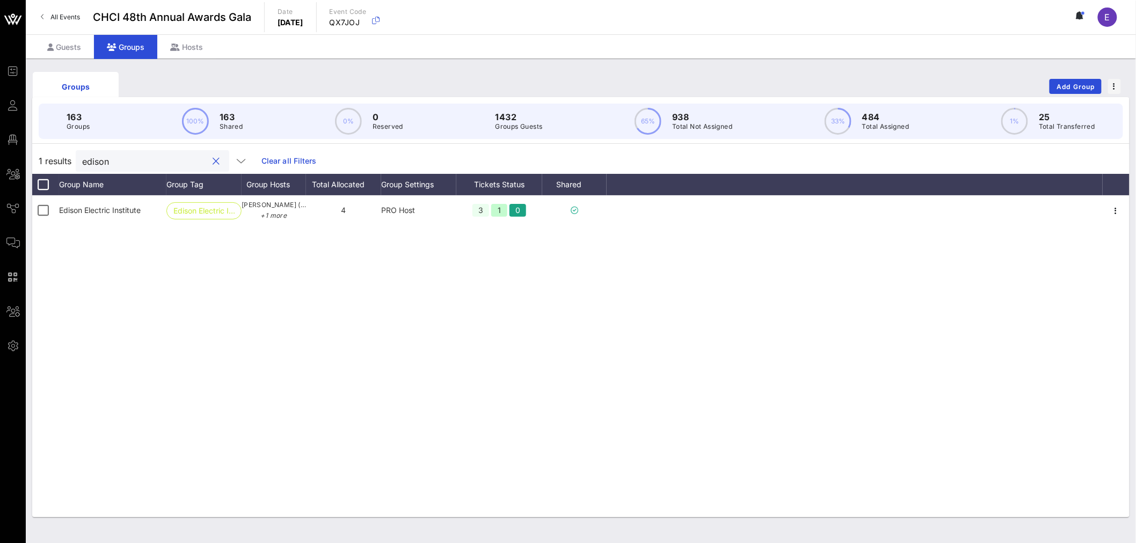
click at [105, 164] on input "edison" at bounding box center [145, 161] width 126 height 14
click at [99, 158] on input "end" at bounding box center [145, 161] width 126 height 14
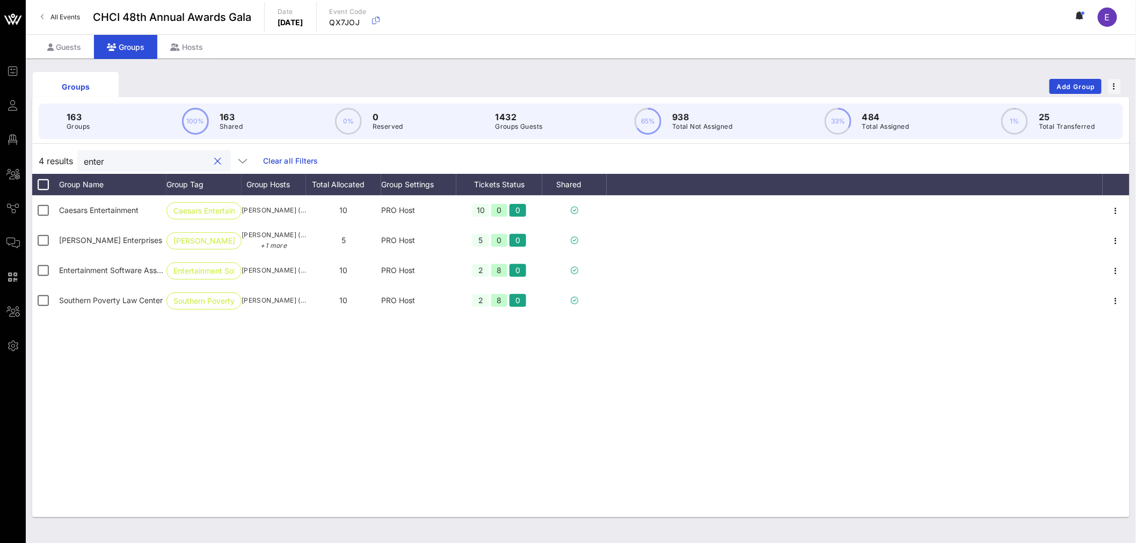
click at [106, 159] on input "enter" at bounding box center [147, 161] width 126 height 14
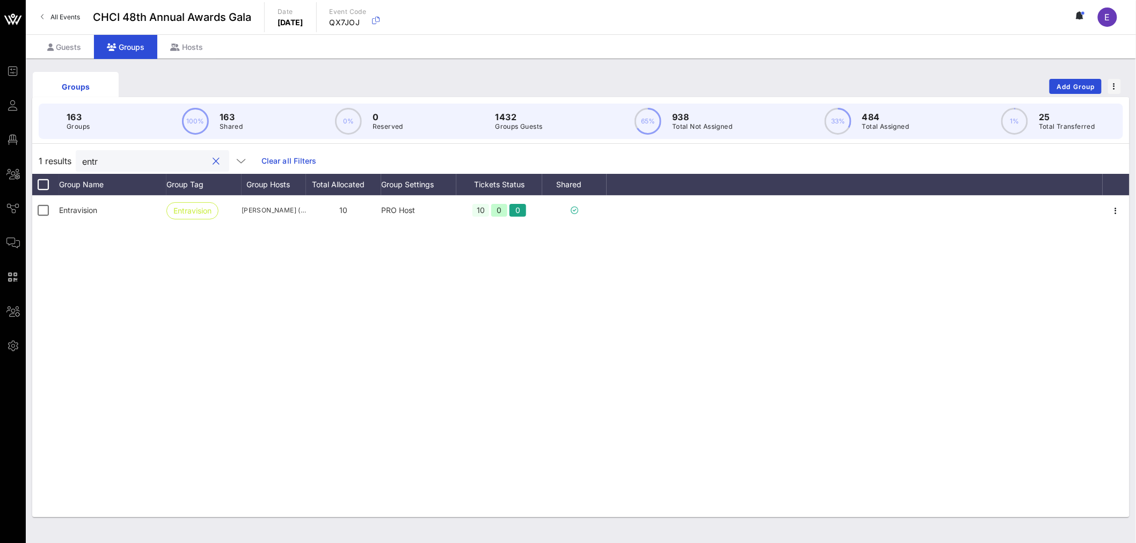
type input "entra"
click at [106, 159] on input "entra" at bounding box center [145, 161] width 126 height 14
type input "estee"
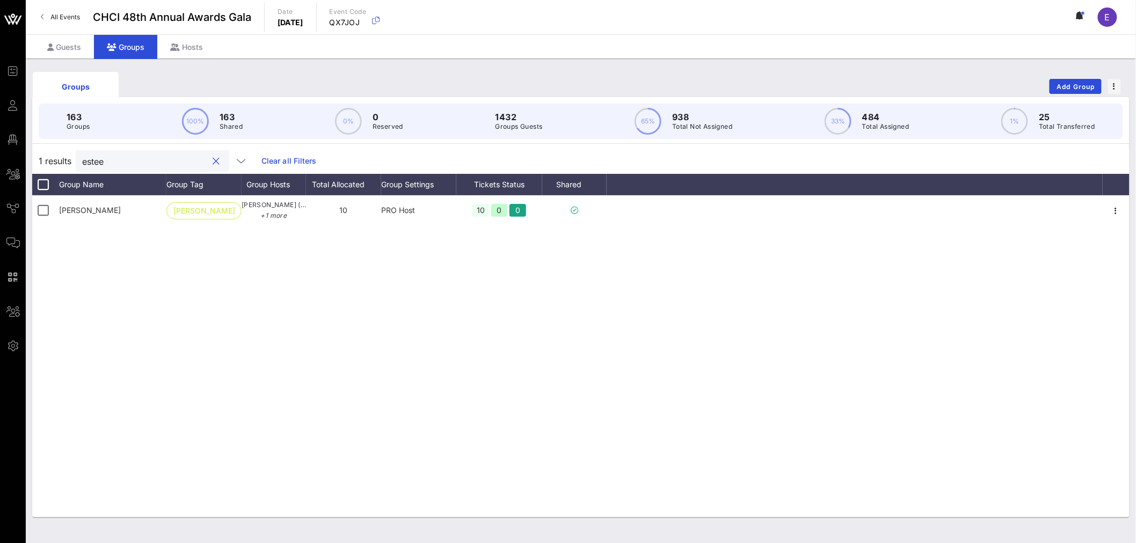
click at [100, 158] on input "estee" at bounding box center [145, 161] width 126 height 14
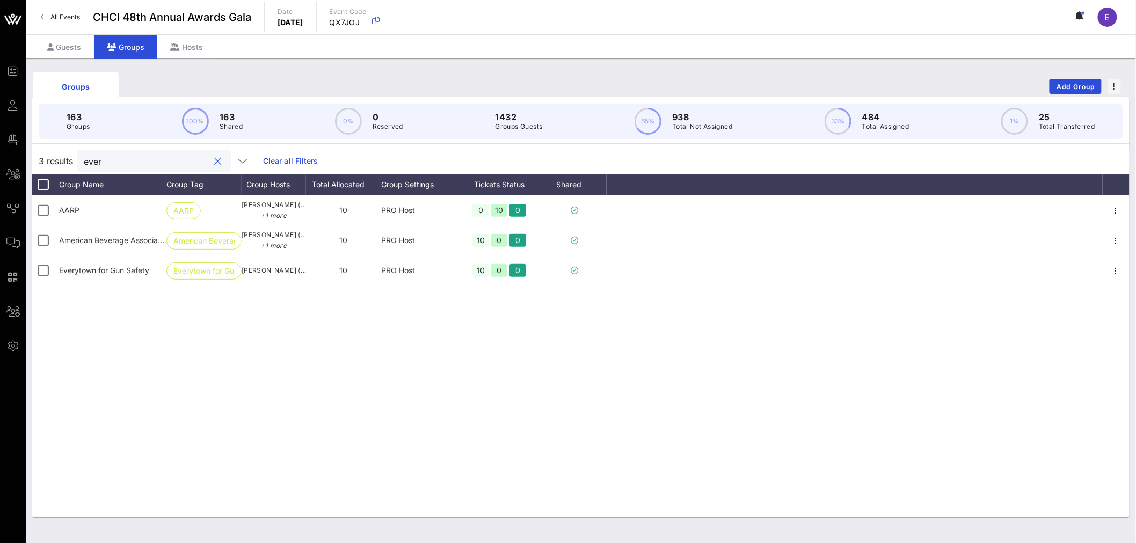
type input "every"
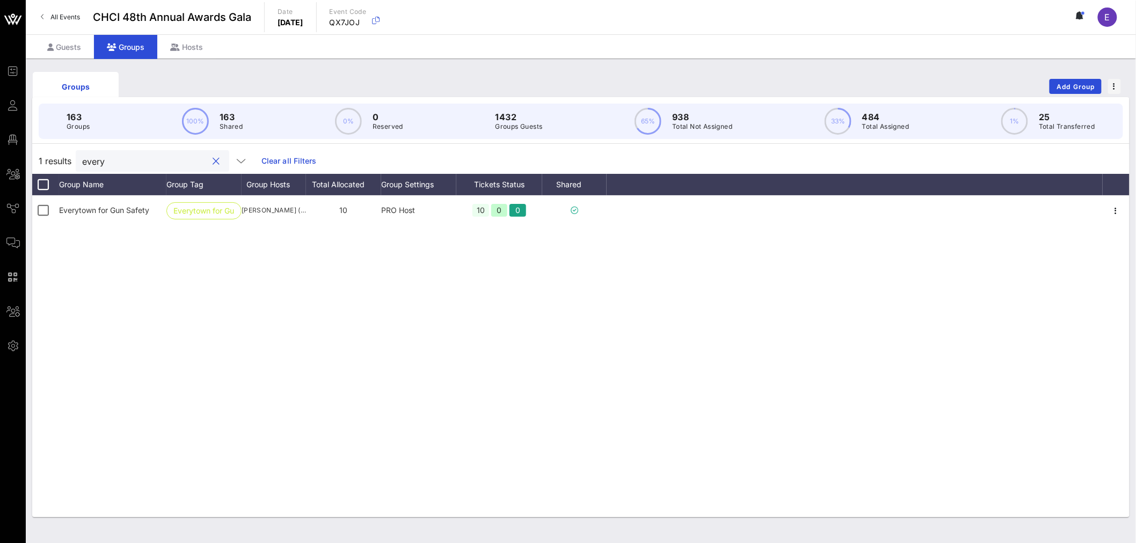
click at [100, 158] on input "every" at bounding box center [145, 161] width 126 height 14
type input "[MEDICAL_DATA]"
click at [101, 158] on input "[MEDICAL_DATA]" at bounding box center [145, 161] width 126 height 14
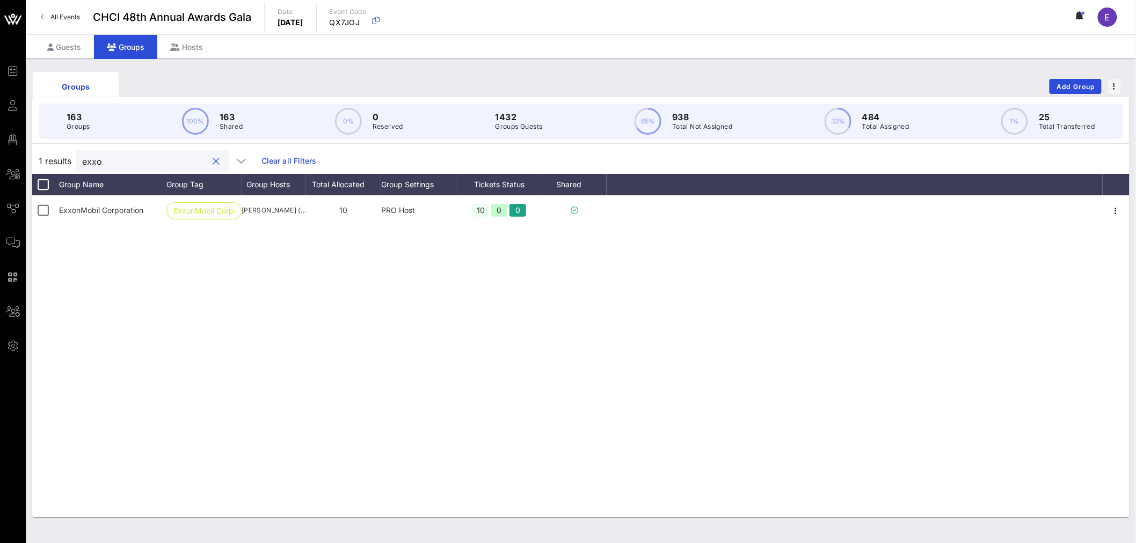
type input "exxon"
click at [101, 158] on input "exxon" at bounding box center [145, 161] width 126 height 14
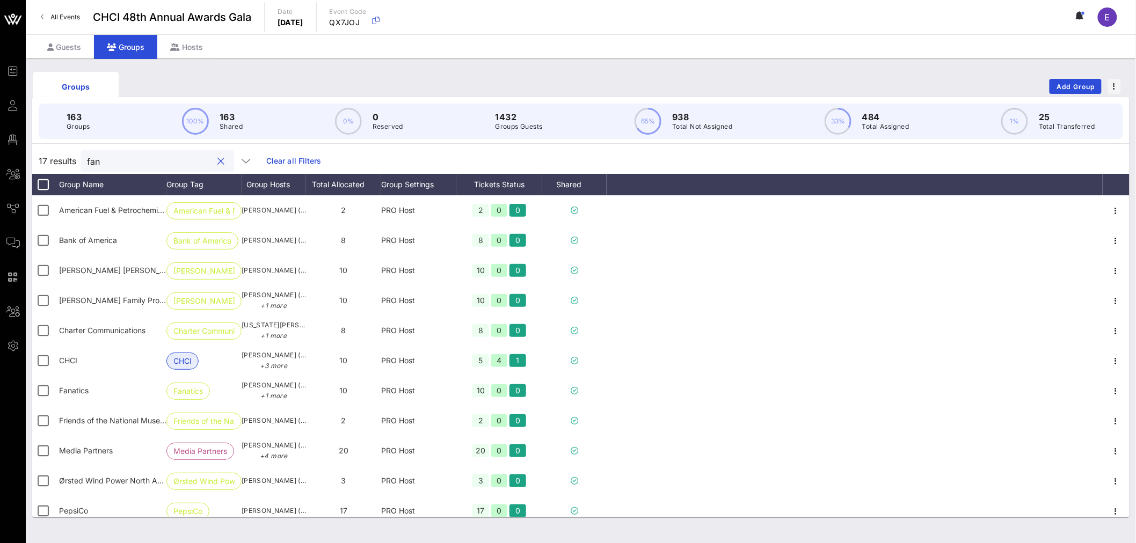
type input "fana"
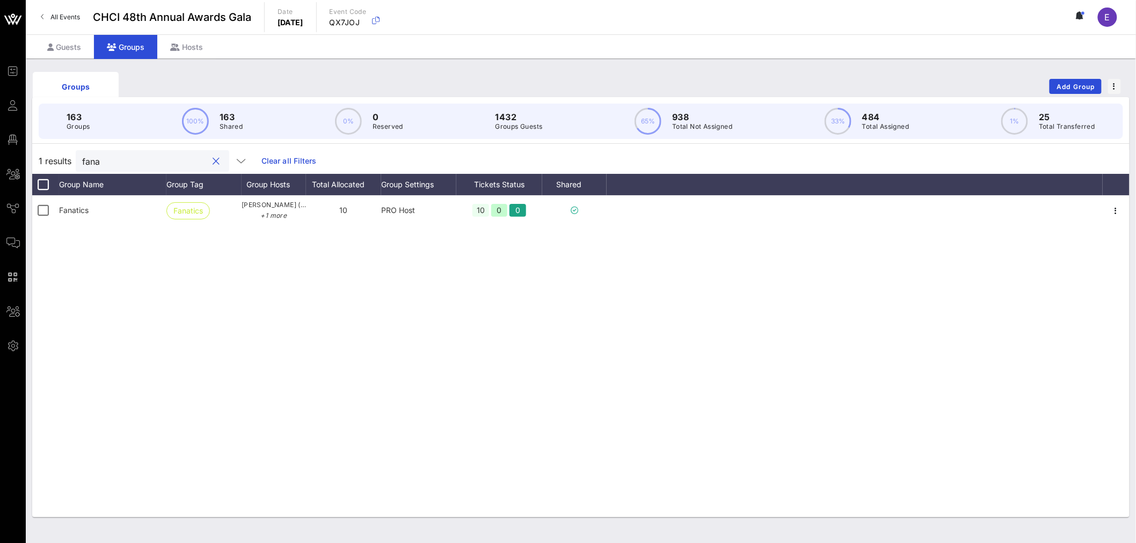
click at [101, 158] on input "fana" at bounding box center [145, 161] width 126 height 14
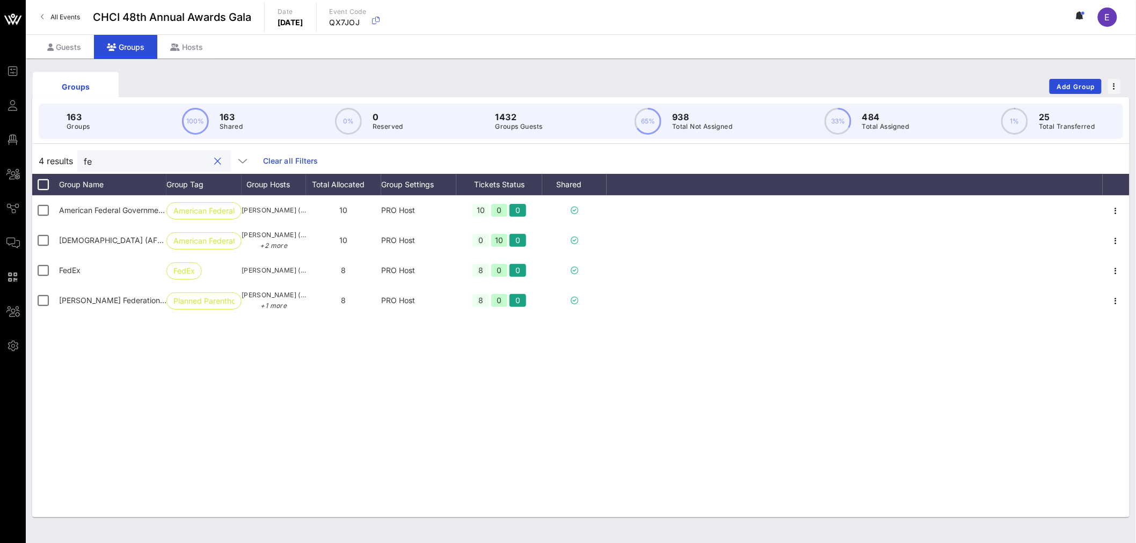
type input "f"
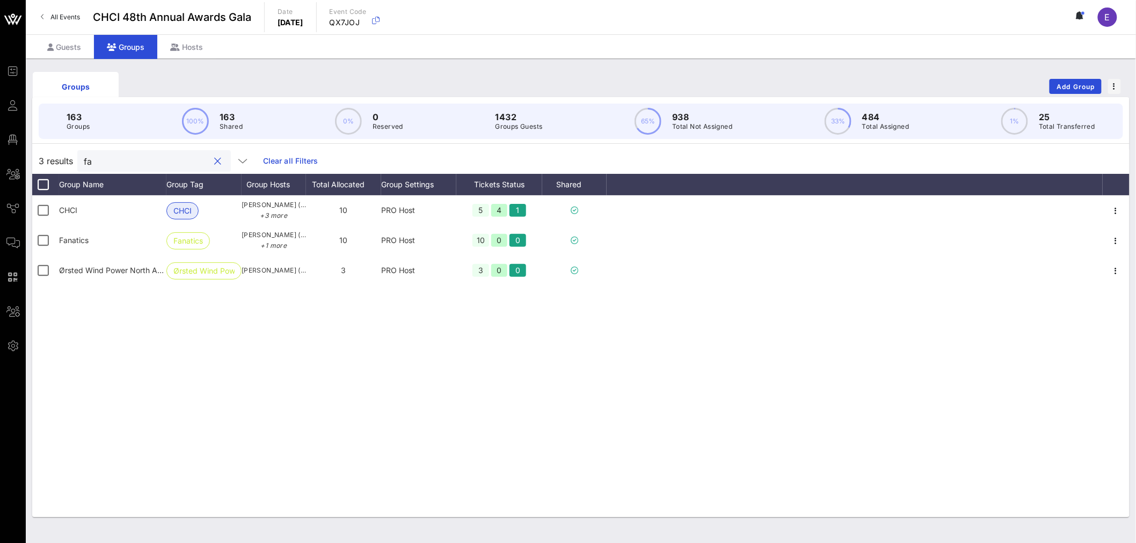
type input "f"
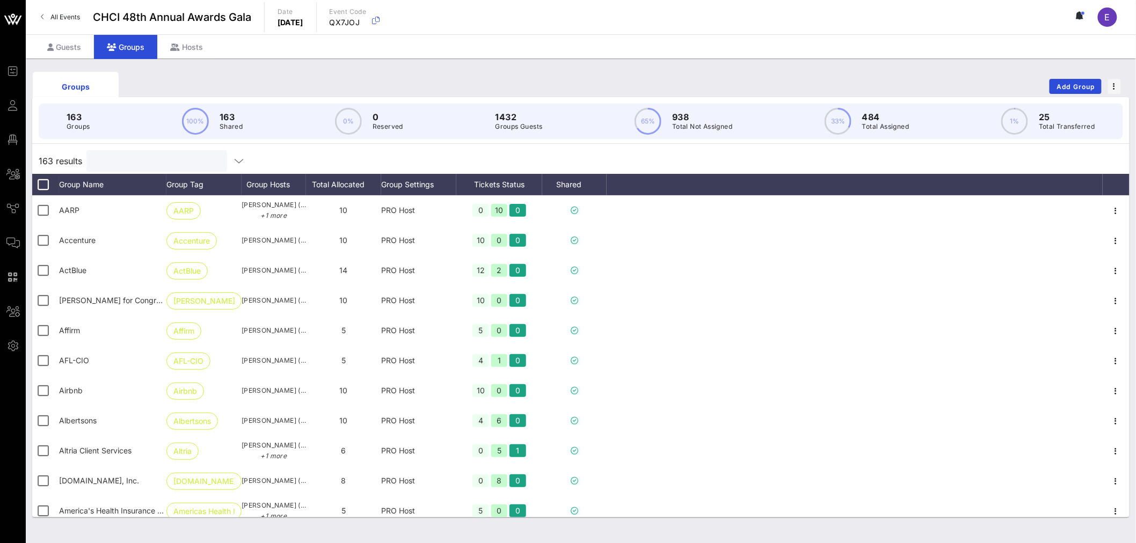
click at [101, 158] on input "text" at bounding box center [156, 161] width 126 height 14
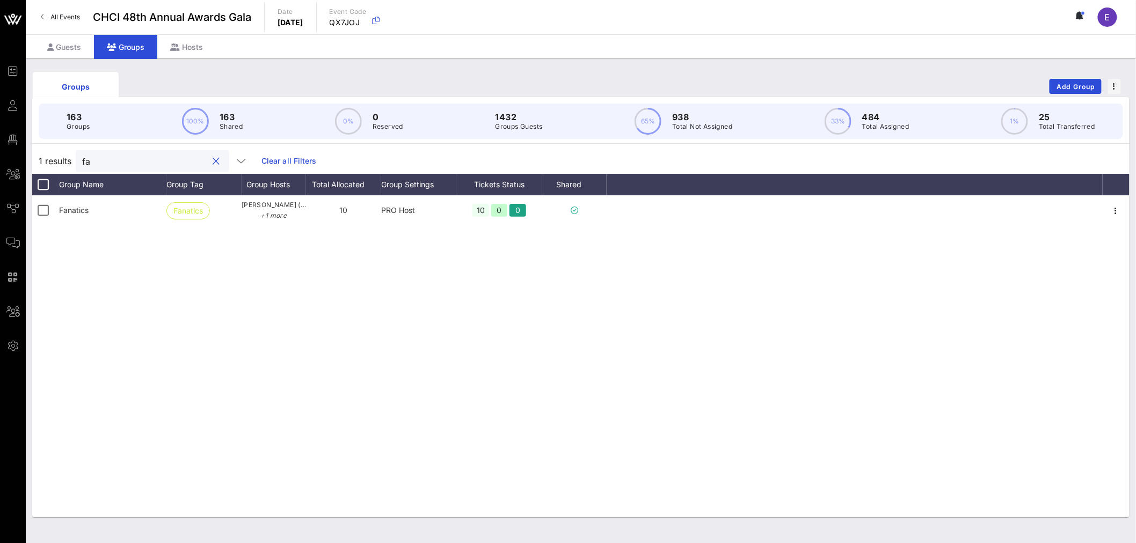
type input "f"
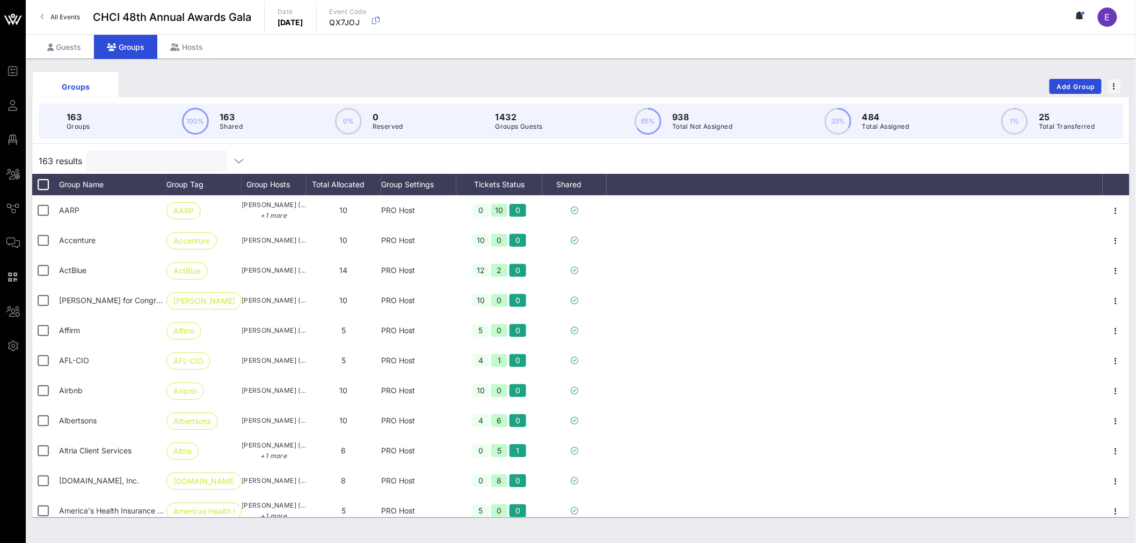
click at [129, 161] on input "text" at bounding box center [156, 161] width 126 height 14
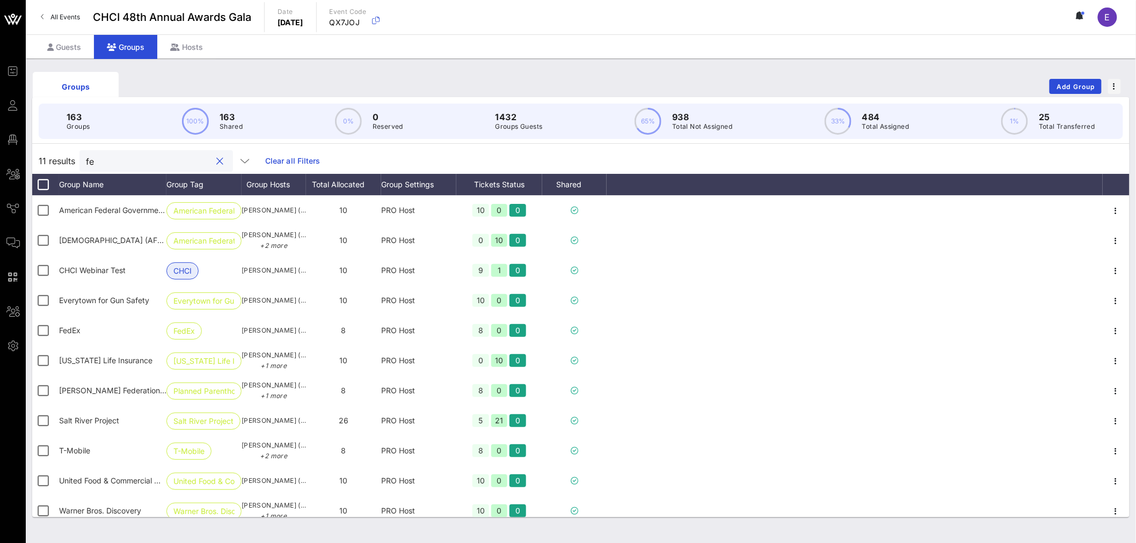
type input "f"
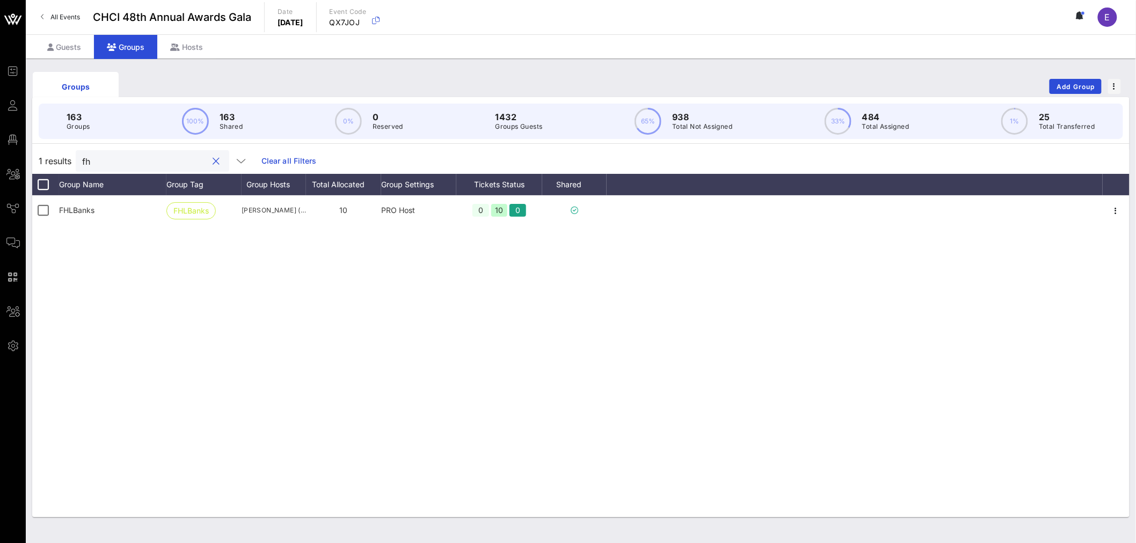
type input "fhl"
click at [123, 158] on input "fhl" at bounding box center [145, 161] width 126 height 14
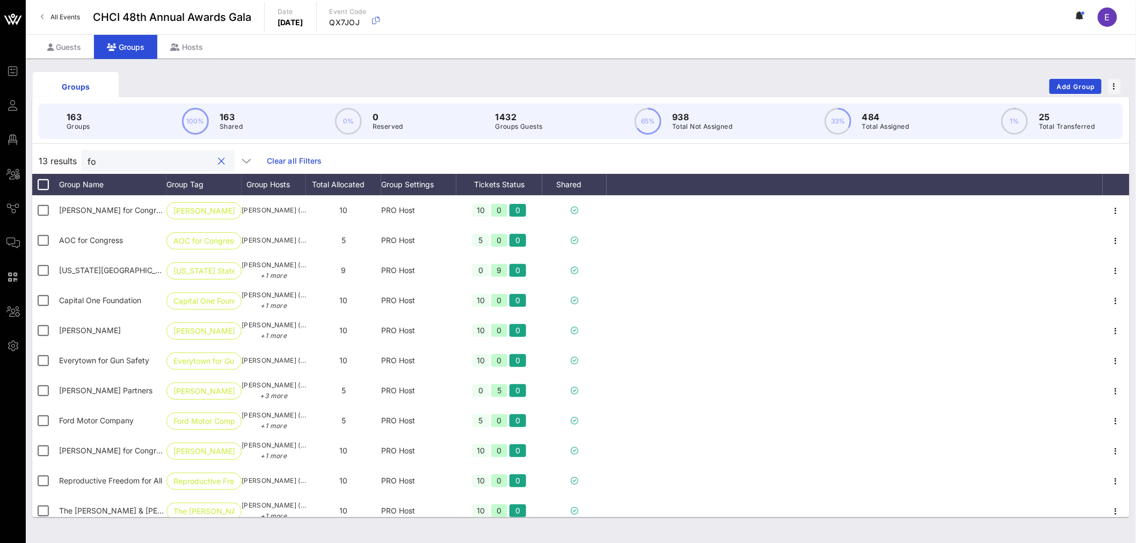
type input "f"
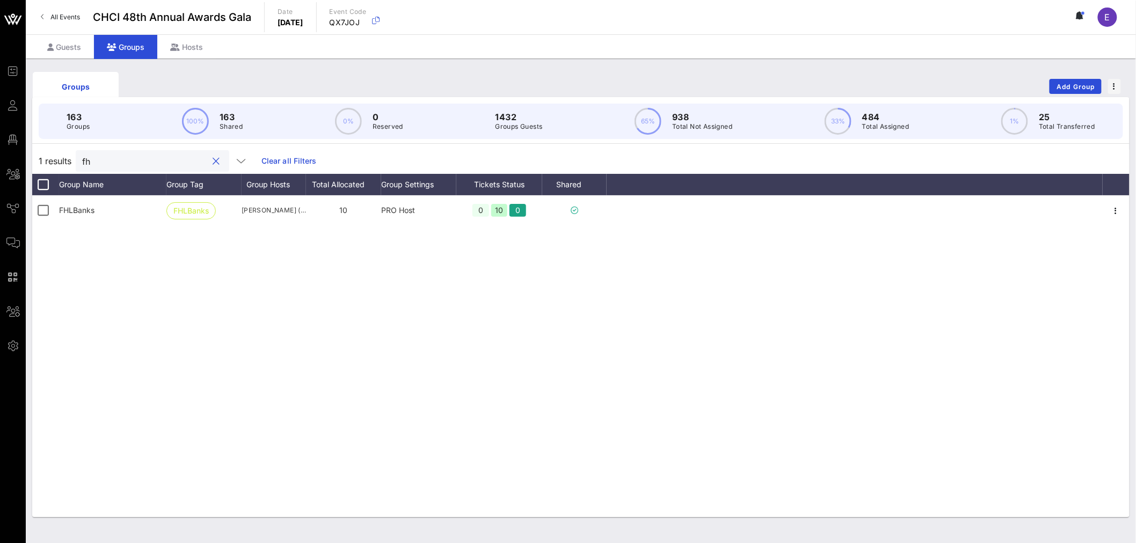
type input "f"
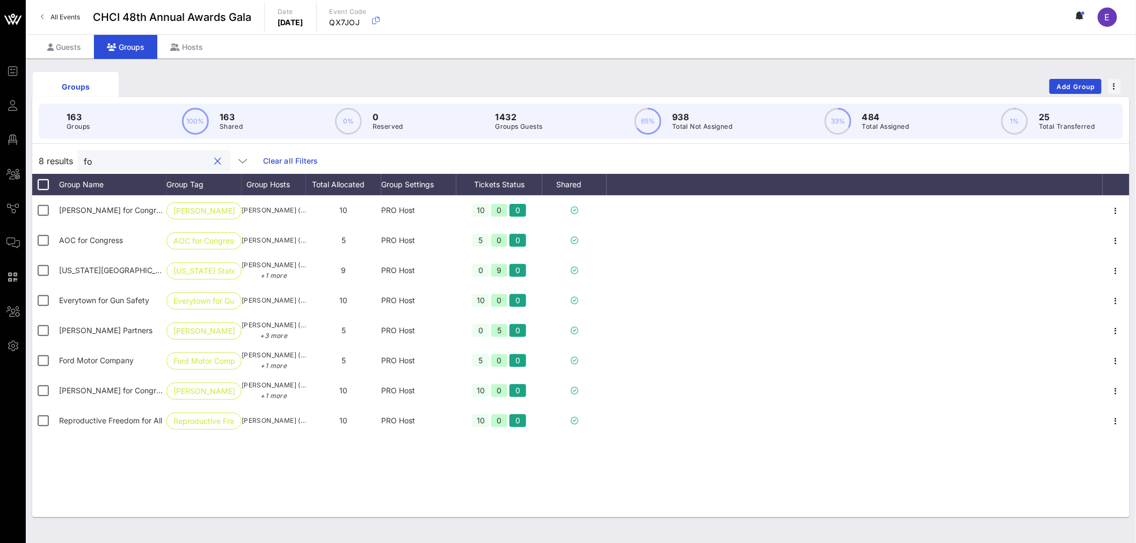
type input "f"
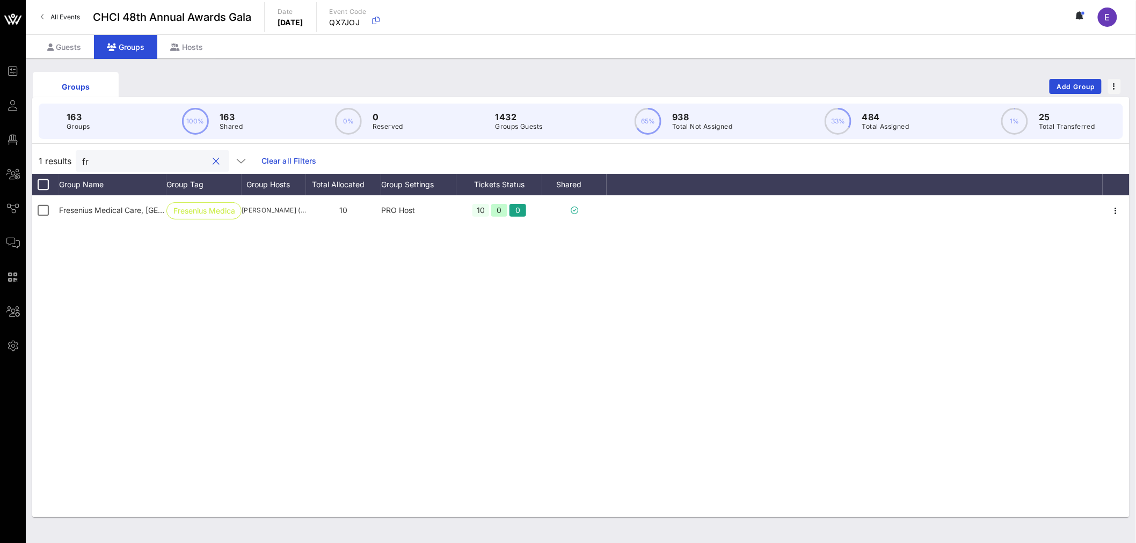
type input "f"
type input "g"
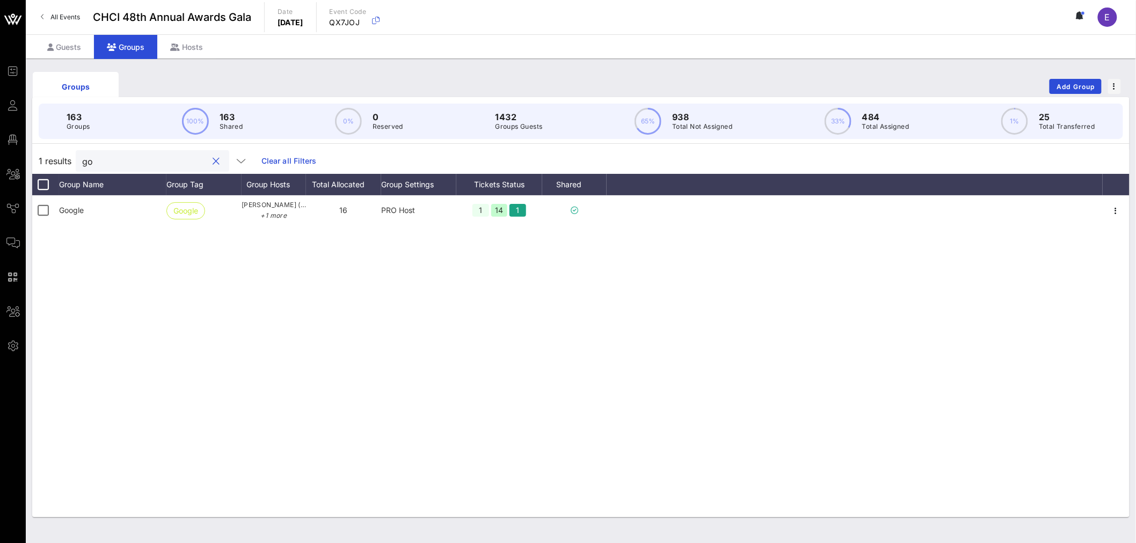
type input "g"
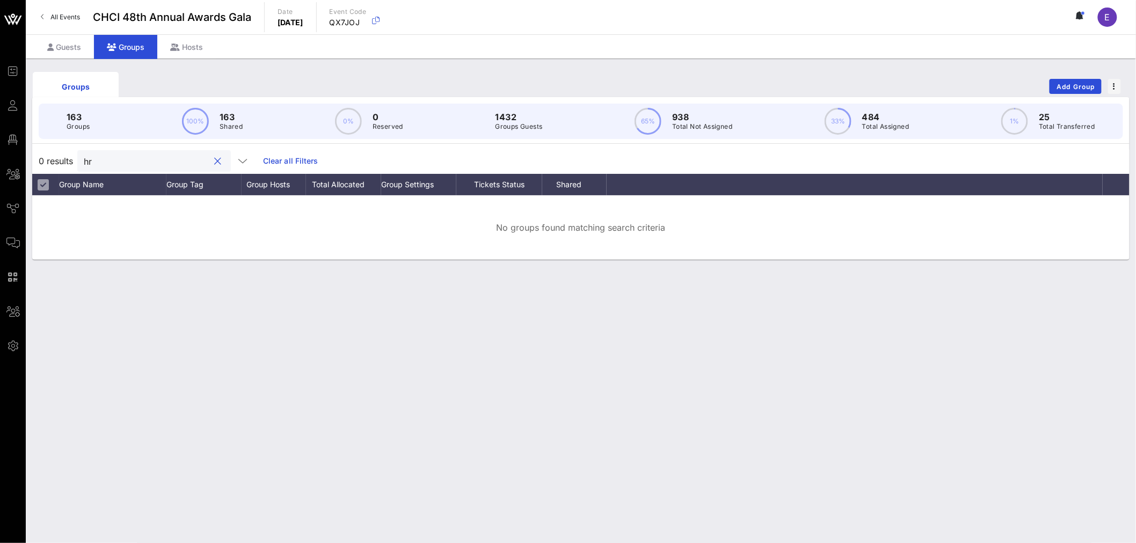
type input "h"
type input "H"
type input "h"
type input "H"
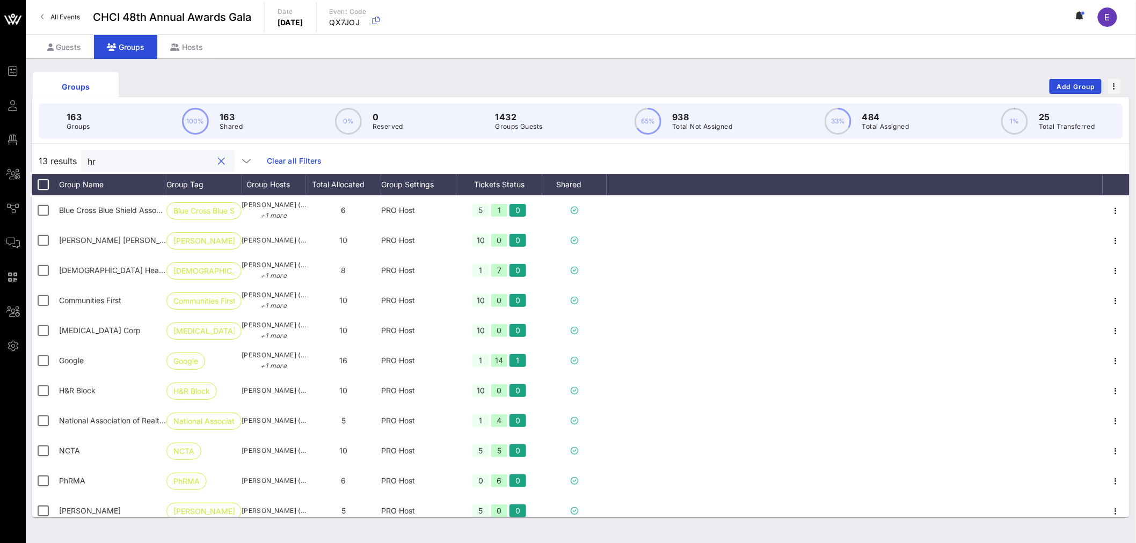
type input "h"
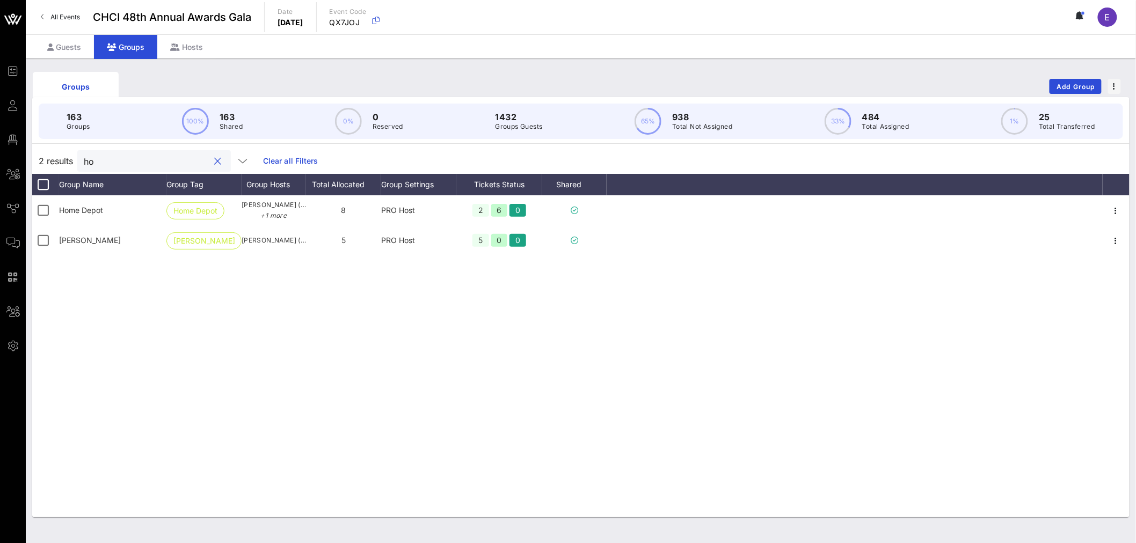
type input "h"
type input "i"
type input "j"
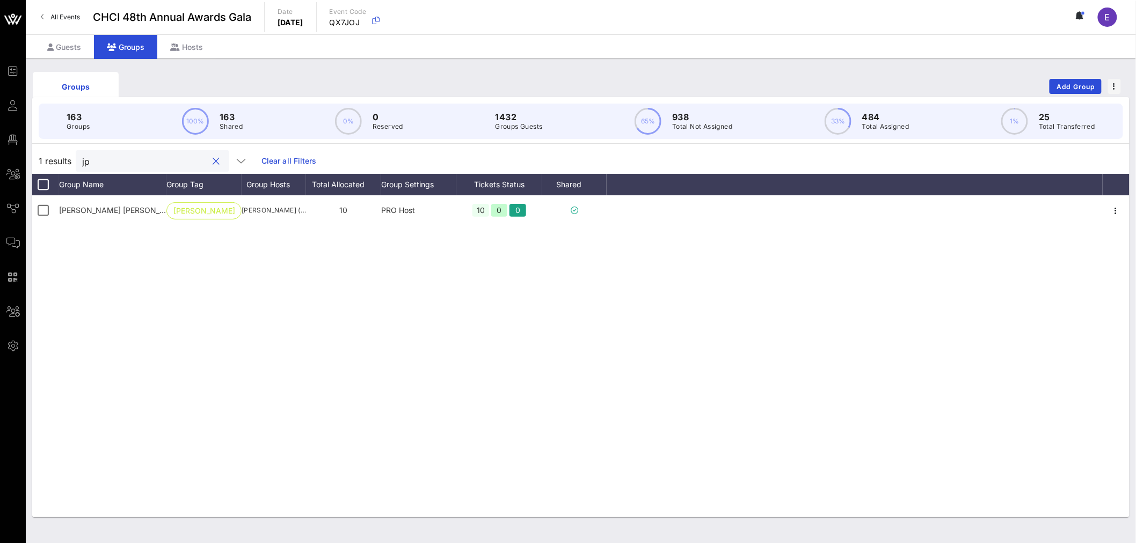
type input "j"
type input "k"
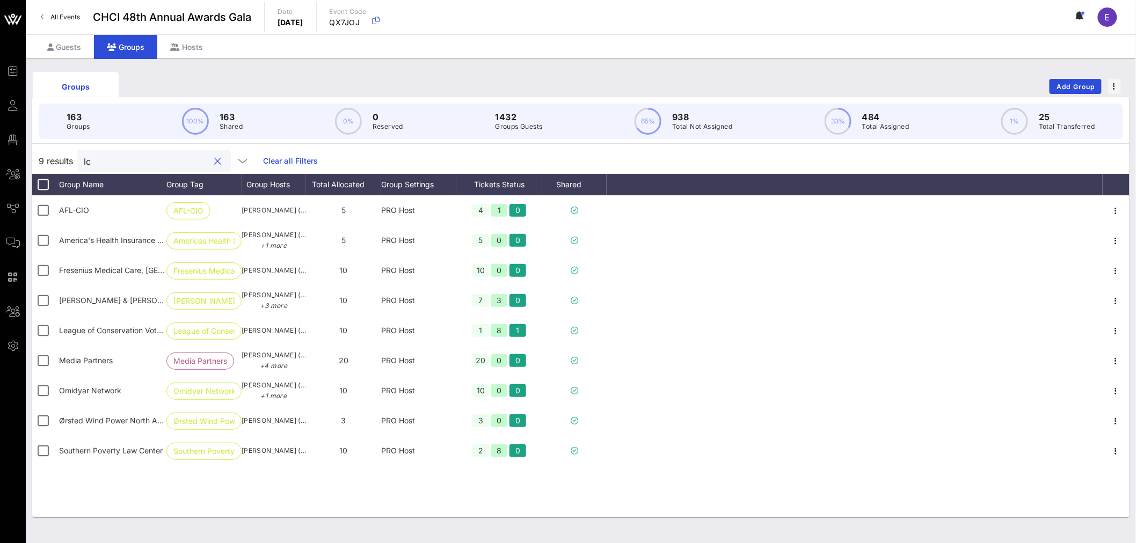
type input "l"
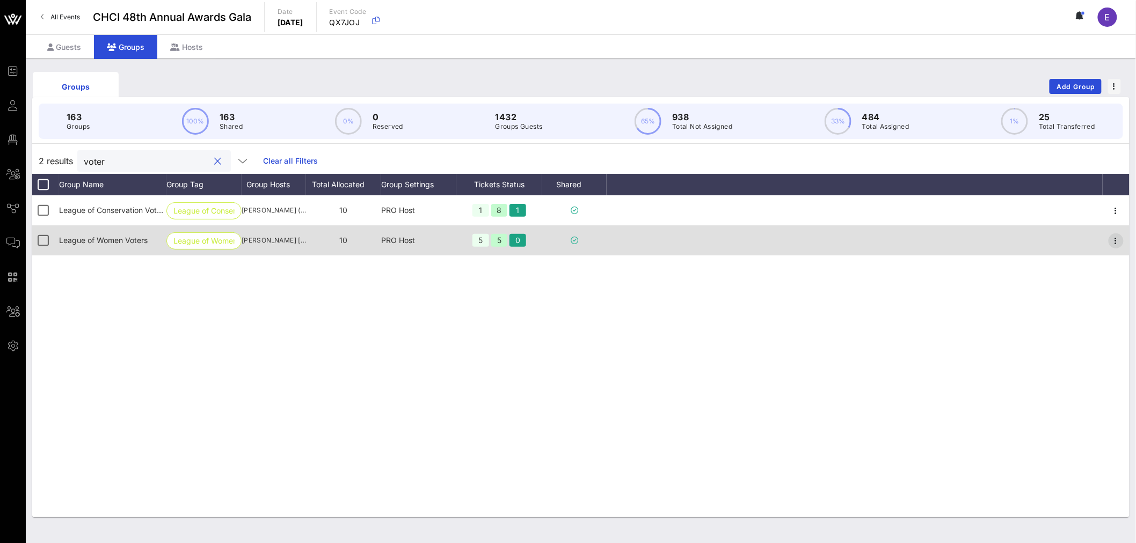
type input "voter"
click at [1114, 239] on icon "button" at bounding box center [1116, 241] width 13 height 13
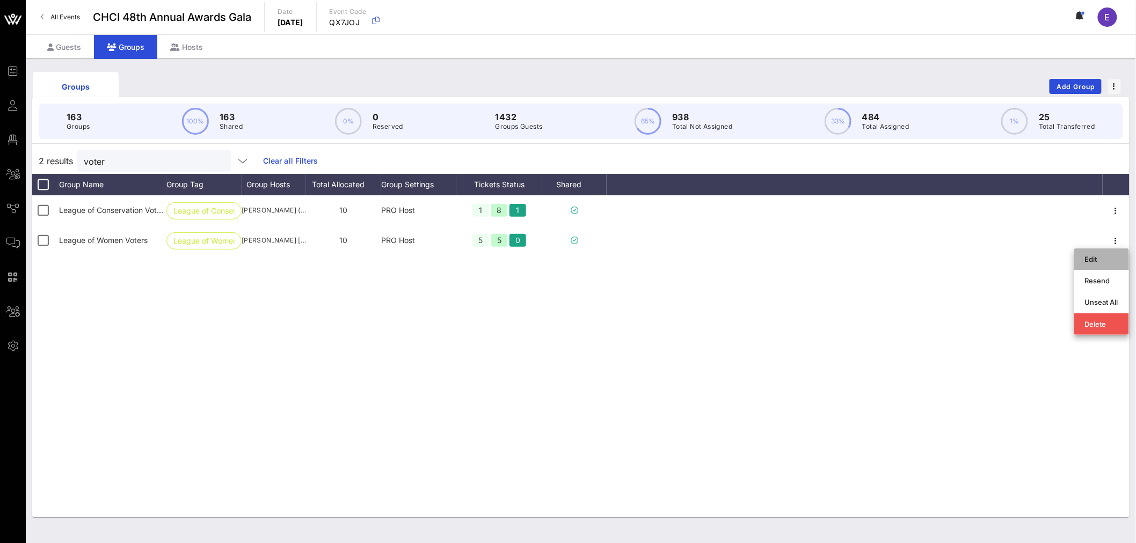
click at [1094, 258] on div "Edit" at bounding box center [1101, 259] width 33 height 9
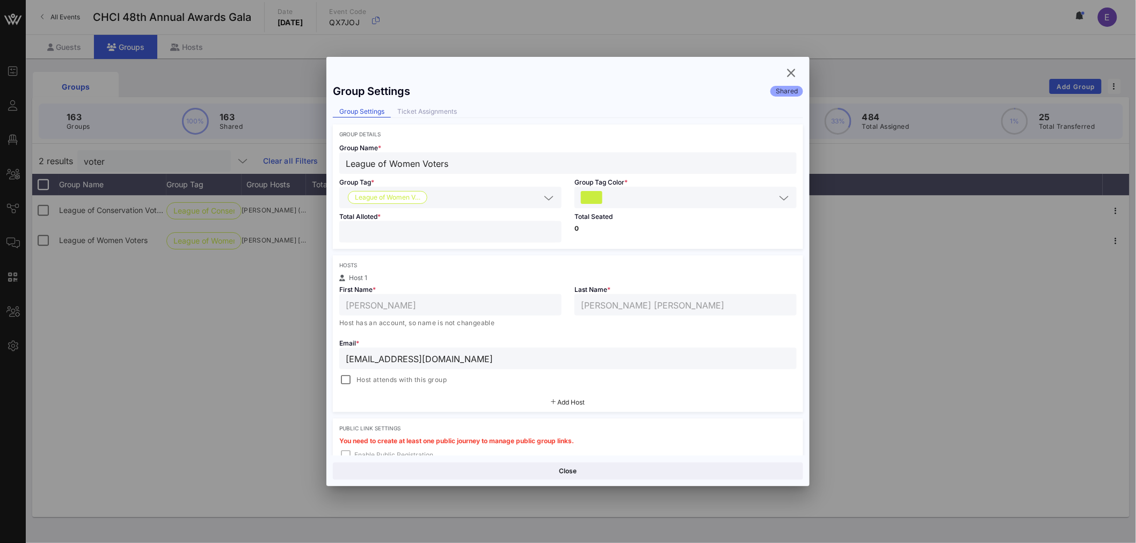
click at [368, 229] on input "**" at bounding box center [450, 232] width 209 height 14
drag, startPoint x: 368, startPoint y: 229, endPoint x: 288, endPoint y: 224, distance: 80.1
click at [288, 224] on div "Event Builder Guests Floor Plan All Groups Journeys Comms QR Scanner Team Setti…" at bounding box center [568, 281] width 1136 height 563
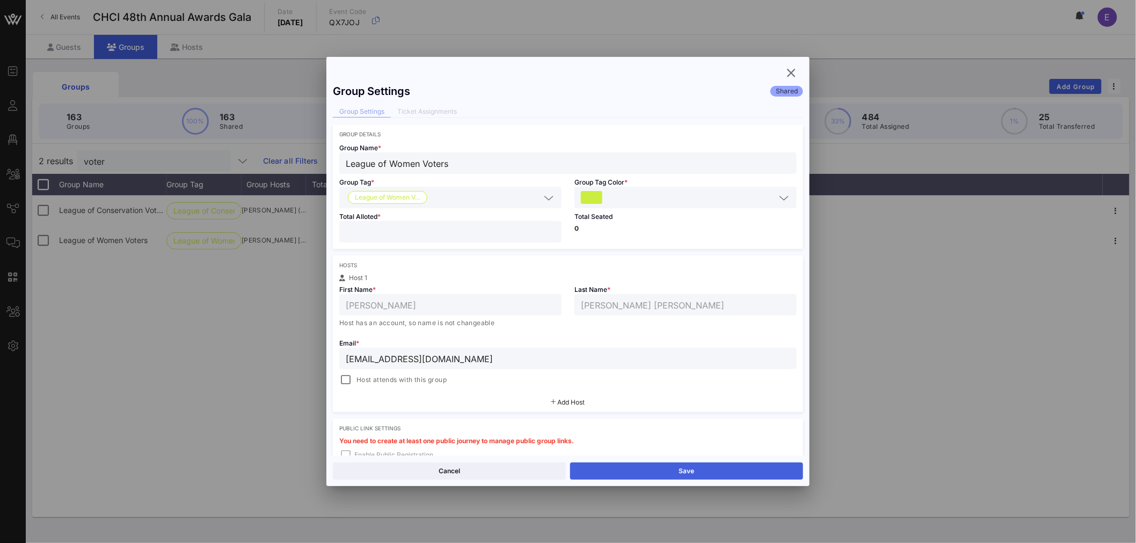
type input "*"
click at [684, 471] on button "Save" at bounding box center [686, 471] width 233 height 17
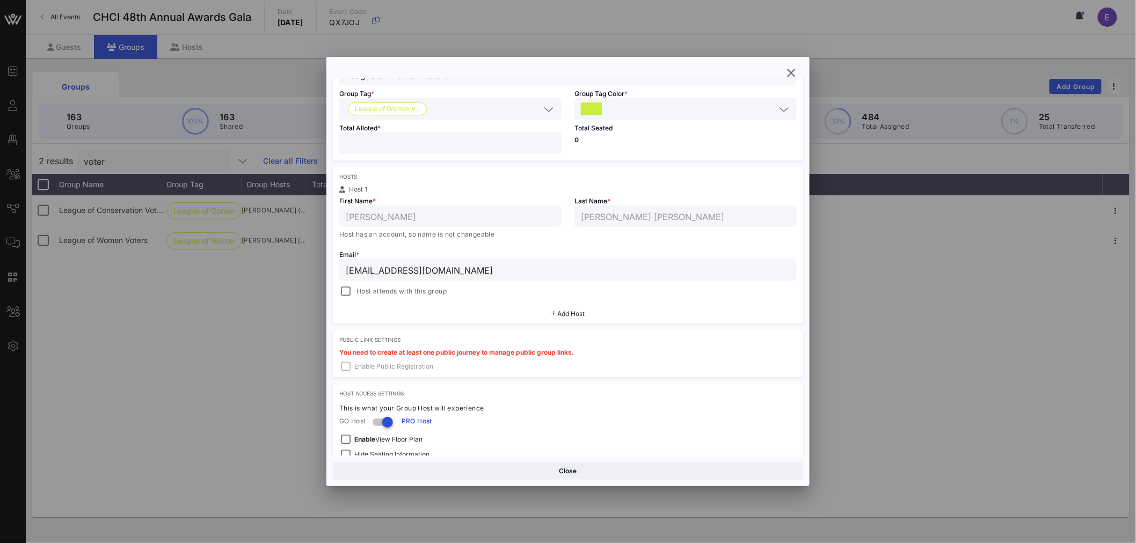
scroll to position [176, 0]
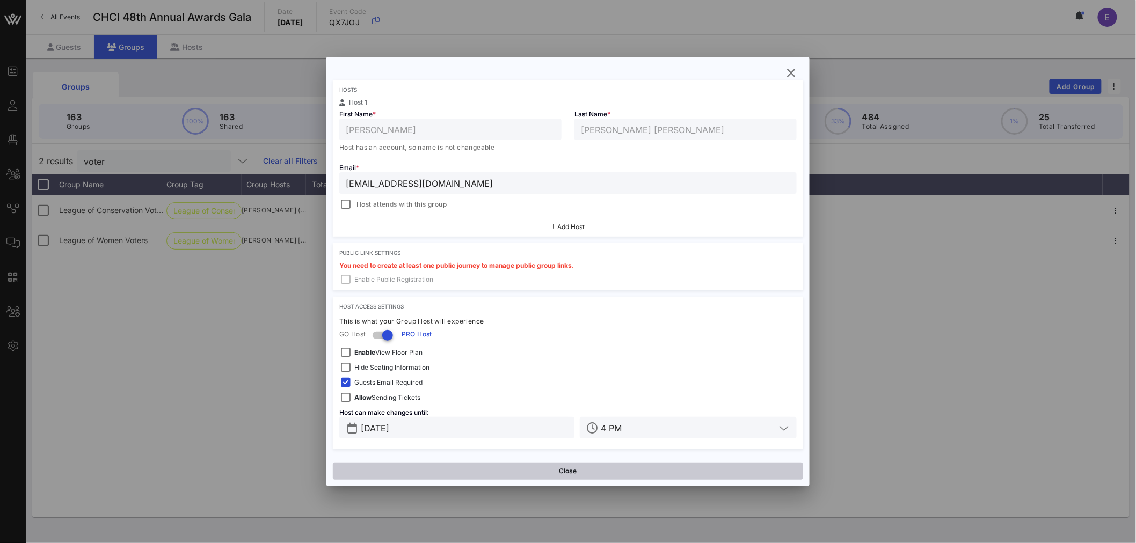
click at [570, 474] on button "Close" at bounding box center [568, 471] width 470 height 17
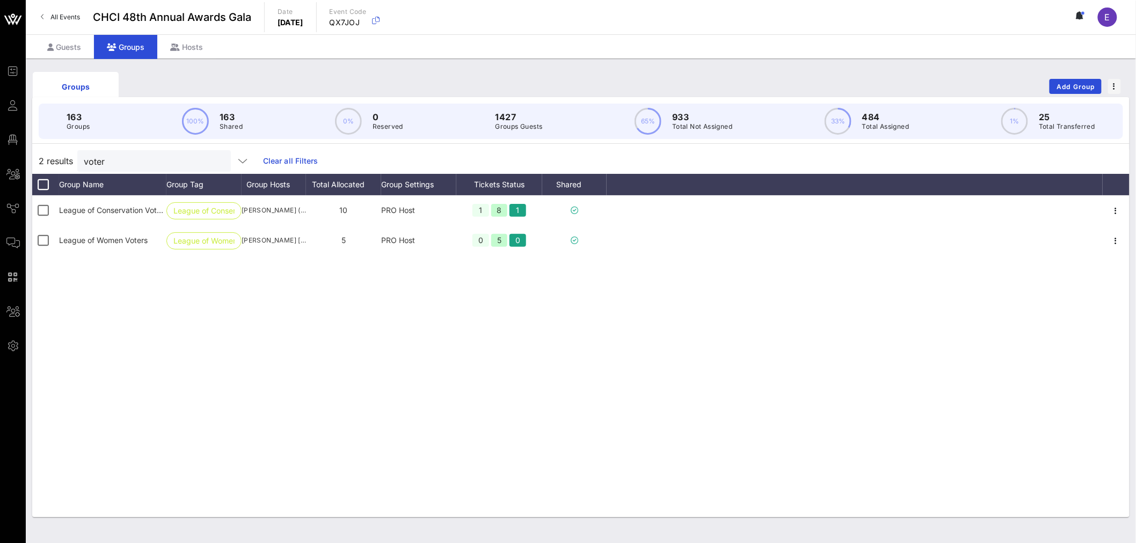
click at [125, 148] on div "2 results voter Clear all Filters" at bounding box center [580, 161] width 1097 height 26
click at [111, 158] on input "voter" at bounding box center [147, 161] width 126 height 14
type input "l"
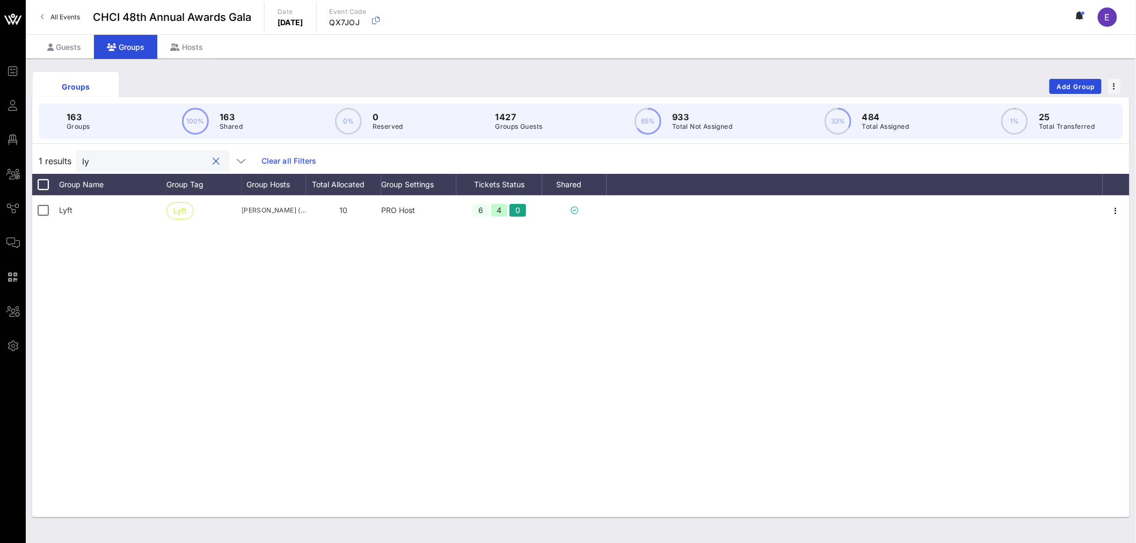
type input "l"
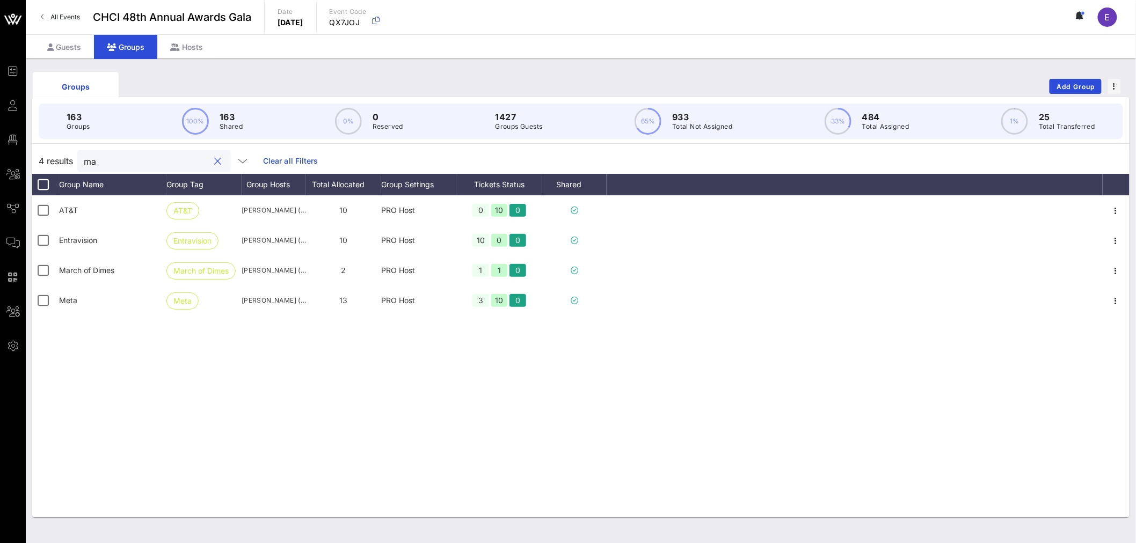
type input "m"
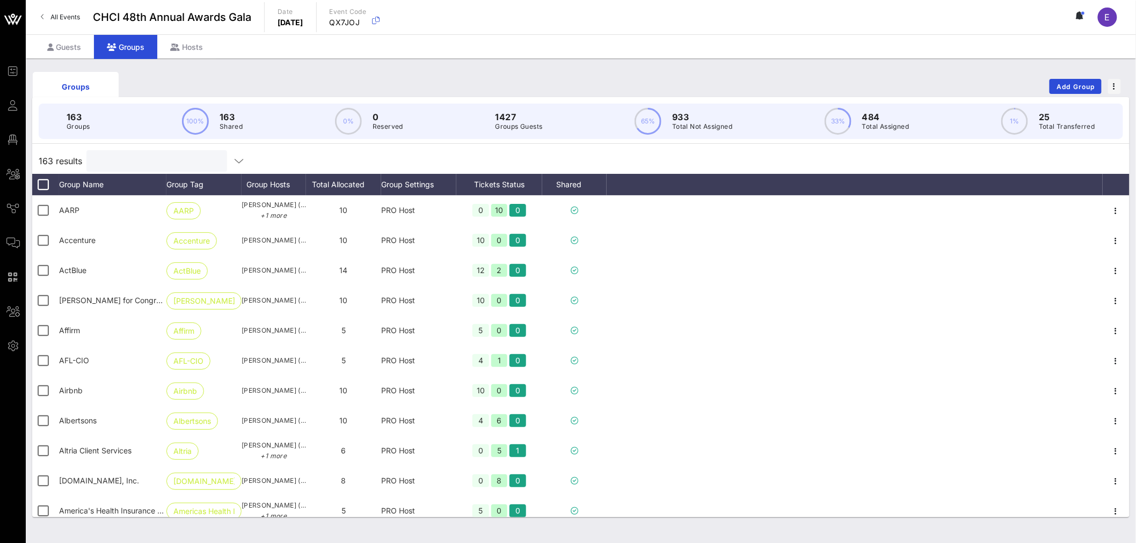
click at [113, 158] on input "text" at bounding box center [156, 161] width 126 height 14
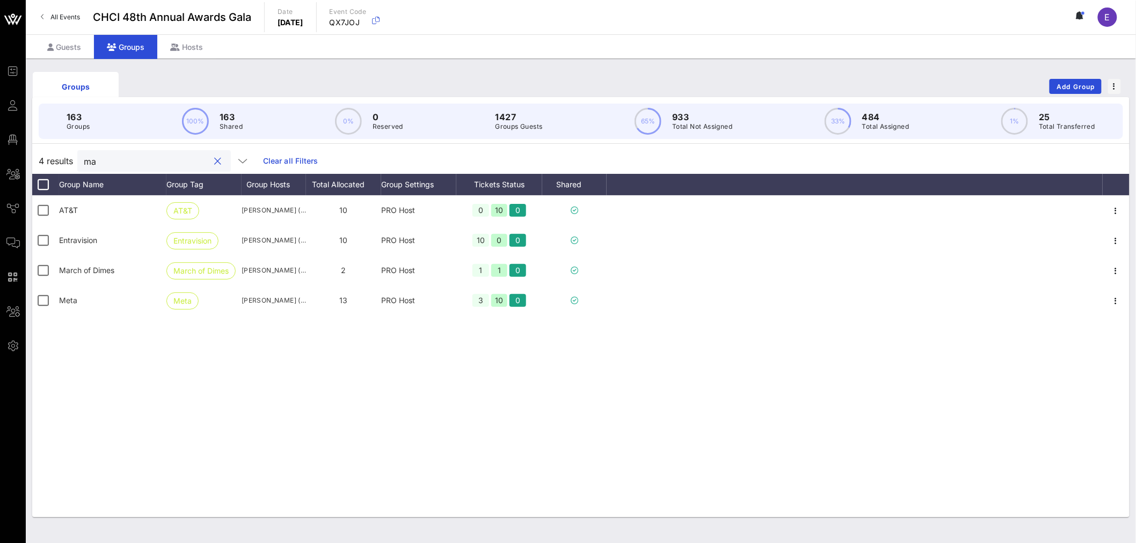
type input "m"
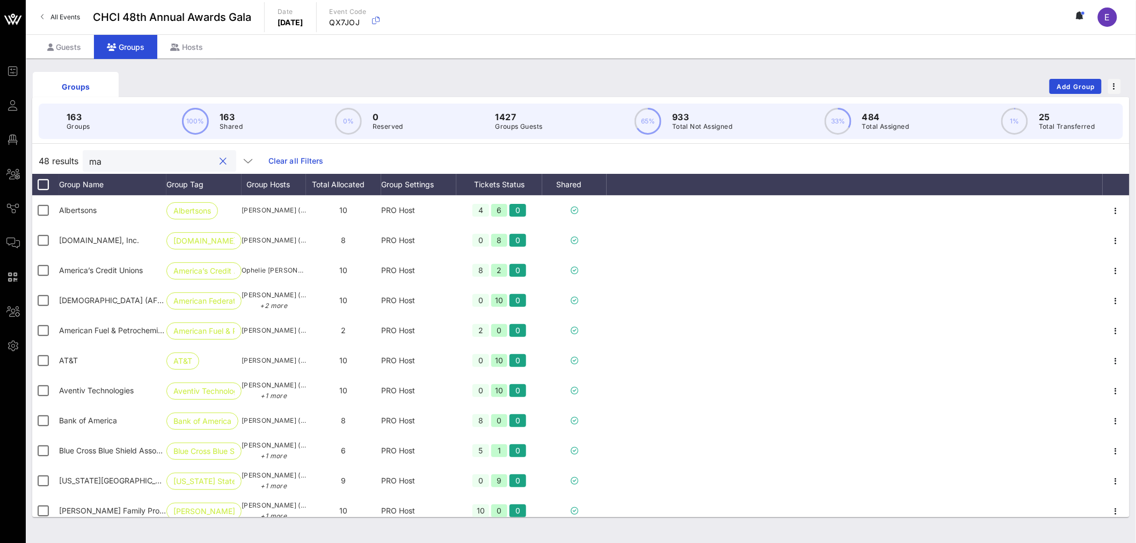
type input "m"
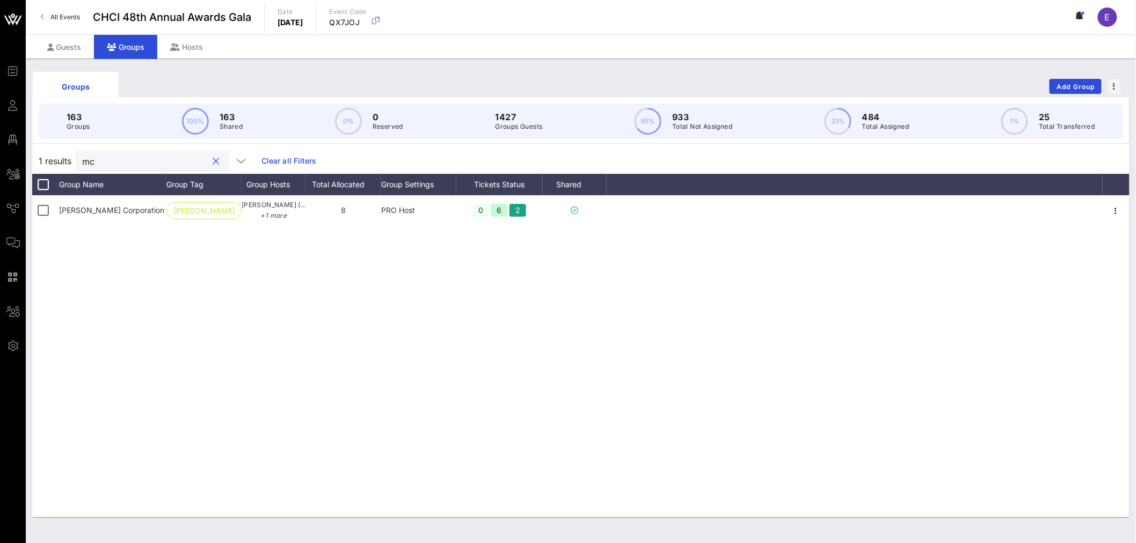
type input "m"
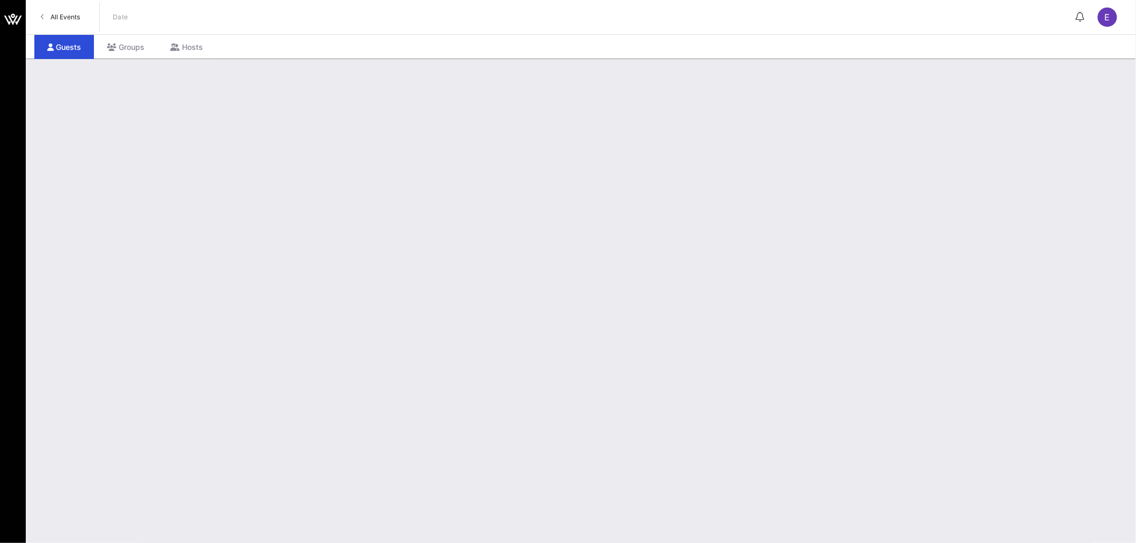
click at [70, 21] on link "All Events" at bounding box center [60, 17] width 52 height 17
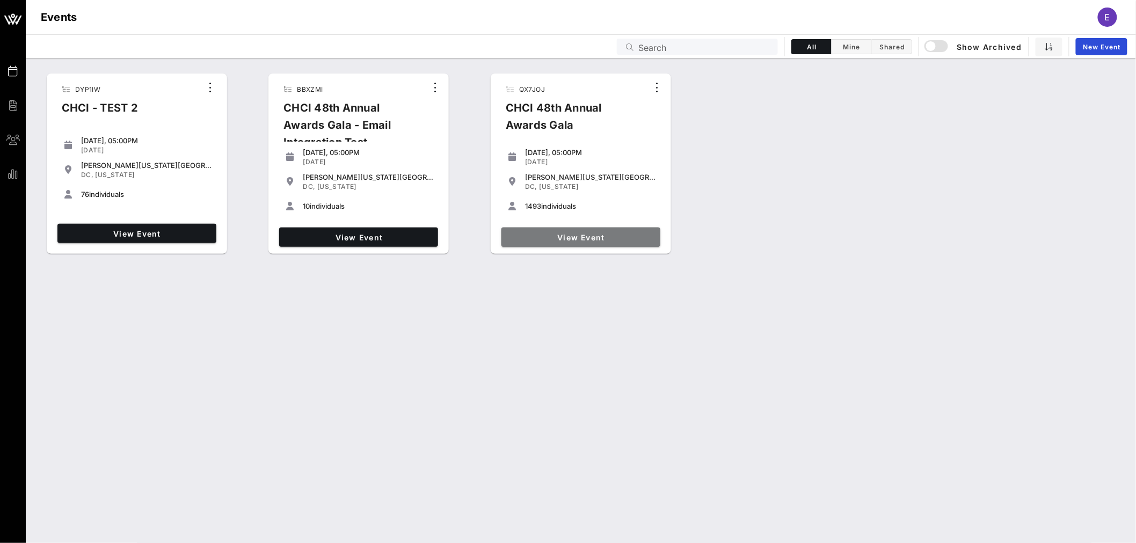
click at [587, 234] on span "View Event" at bounding box center [581, 237] width 150 height 9
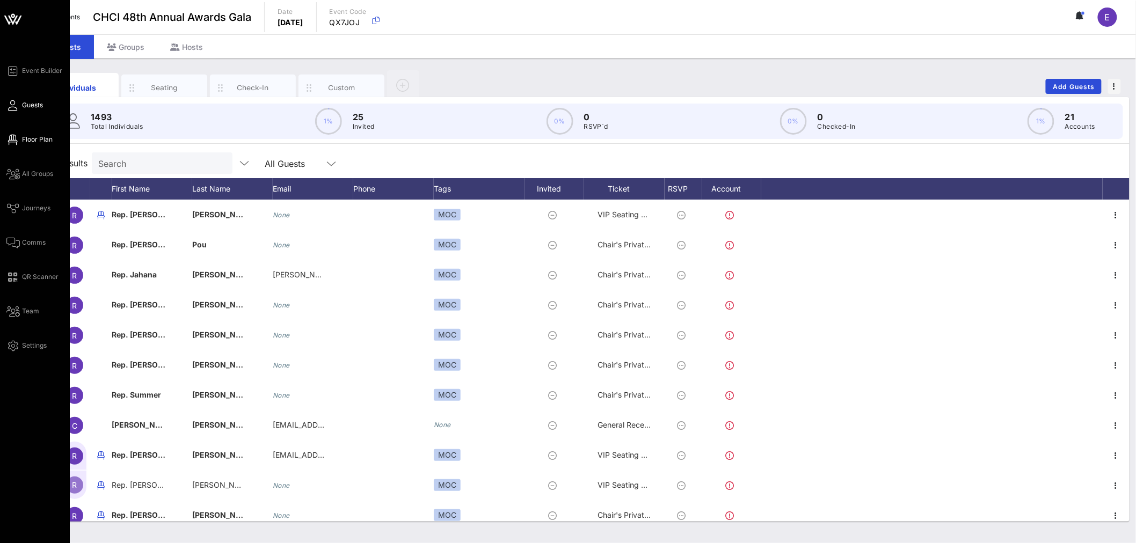
click at [34, 137] on span "Floor Plan" at bounding box center [37, 140] width 31 height 10
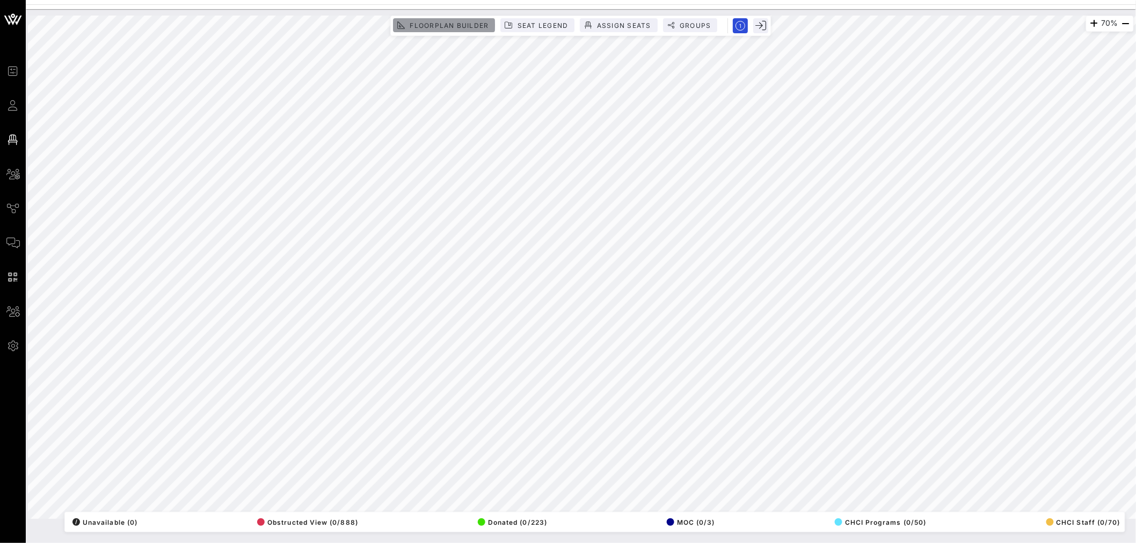
click at [461, 19] on button "Floorplan Builder" at bounding box center [444, 25] width 102 height 14
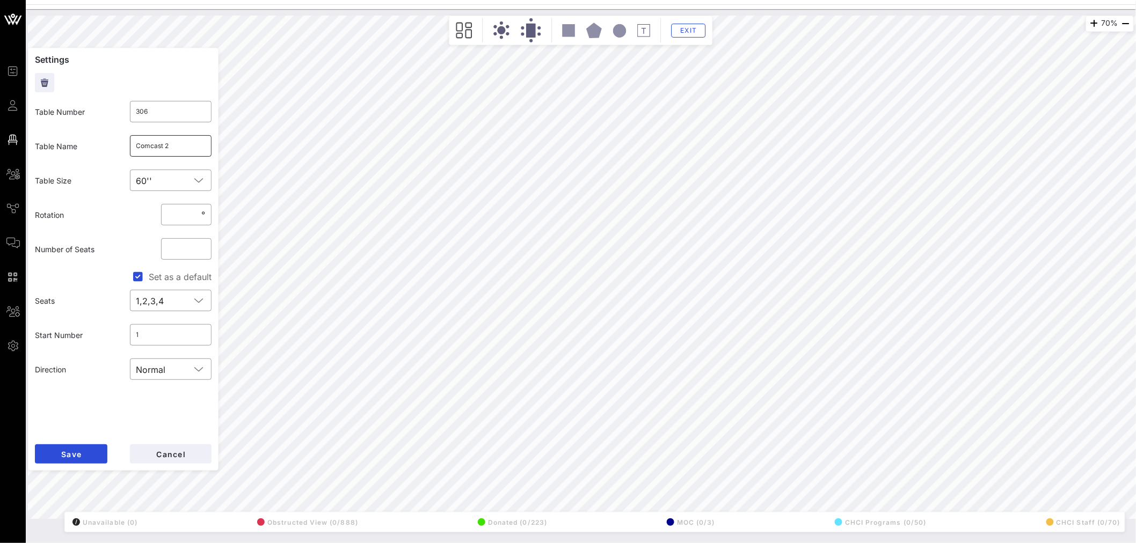
click at [177, 149] on input "Comcast 2" at bounding box center [170, 145] width 69 height 17
type input "Comcast 1"
click at [76, 455] on span "Save" at bounding box center [71, 454] width 21 height 9
click at [174, 148] on input "Comcast 1" at bounding box center [170, 145] width 69 height 17
type input "Comcast 2"
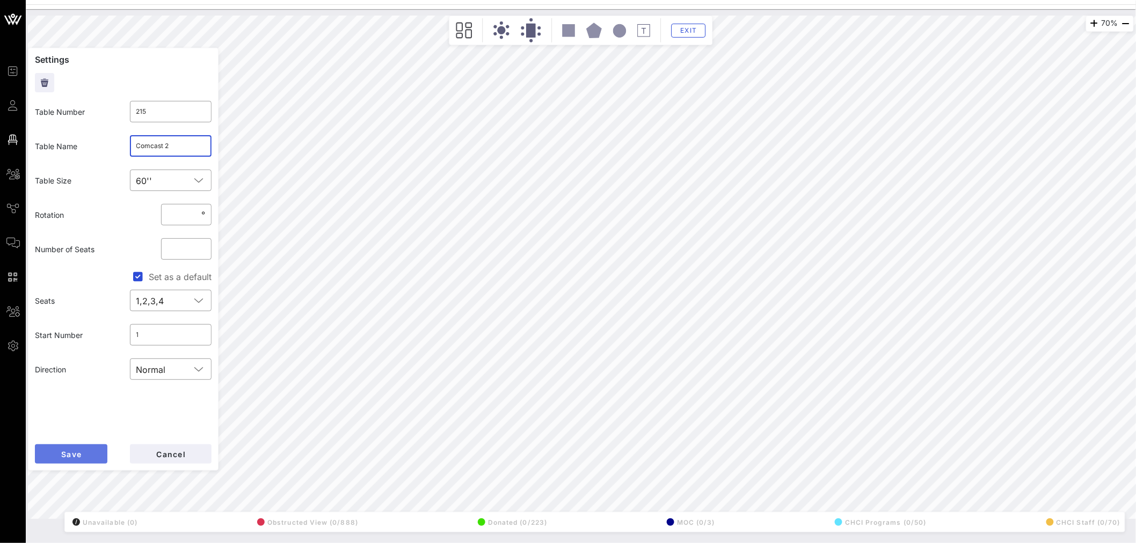
click at [83, 453] on button "Save" at bounding box center [71, 454] width 72 height 19
click at [58, 450] on button "Save" at bounding box center [71, 454] width 72 height 19
click at [183, 456] on span "Cancel" at bounding box center [171, 454] width 30 height 9
click at [691, 33] on span "Exit" at bounding box center [689, 30] width 20 height 8
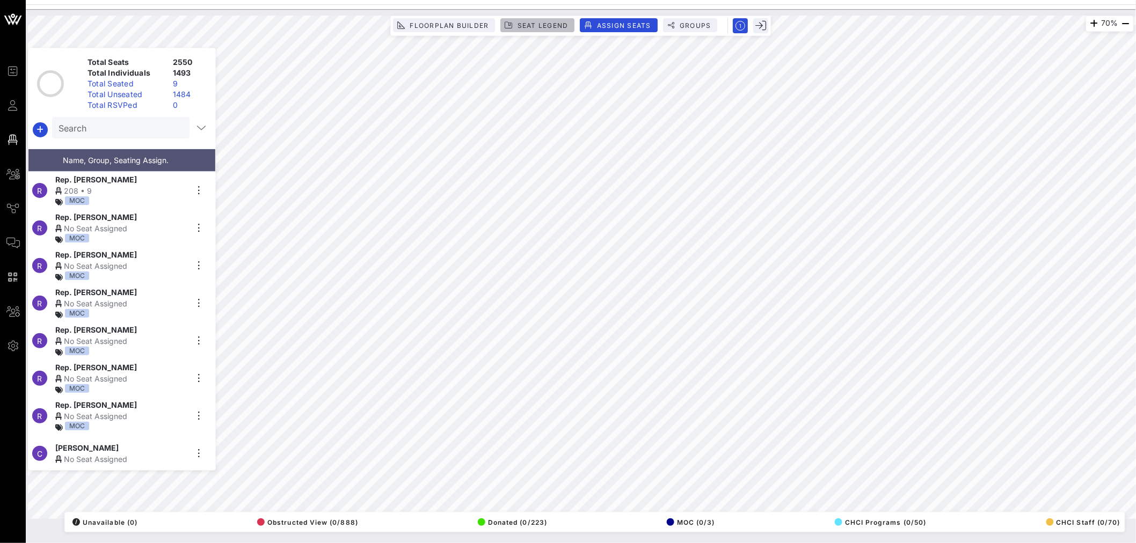
click at [551, 28] on span "Seat Legend" at bounding box center [543, 25] width 52 height 8
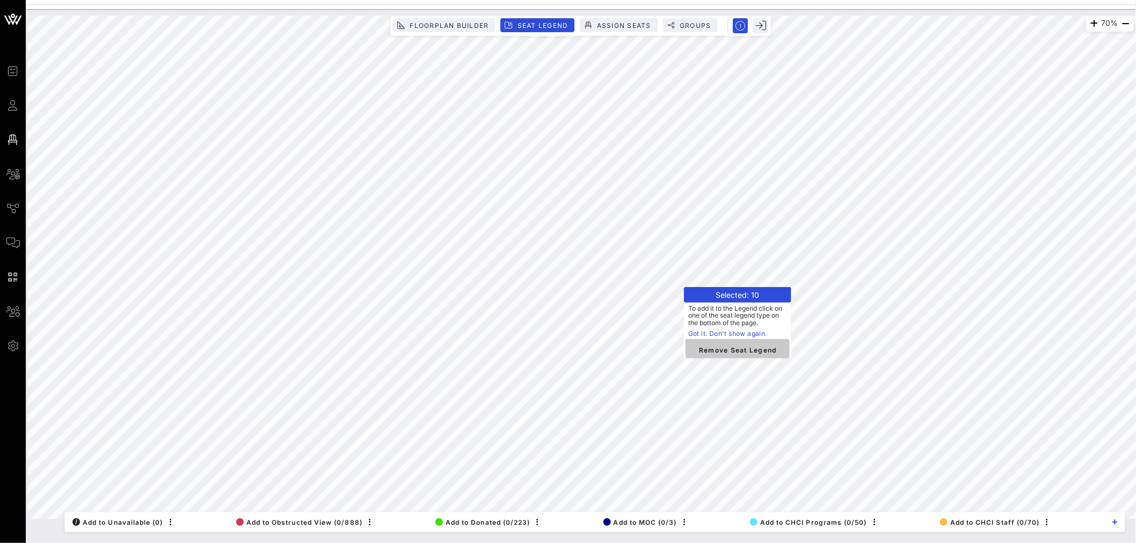
click at [743, 351] on span "Remove Seat Legend" at bounding box center [737, 350] width 87 height 10
